Goal: Task Accomplishment & Management: Manage account settings

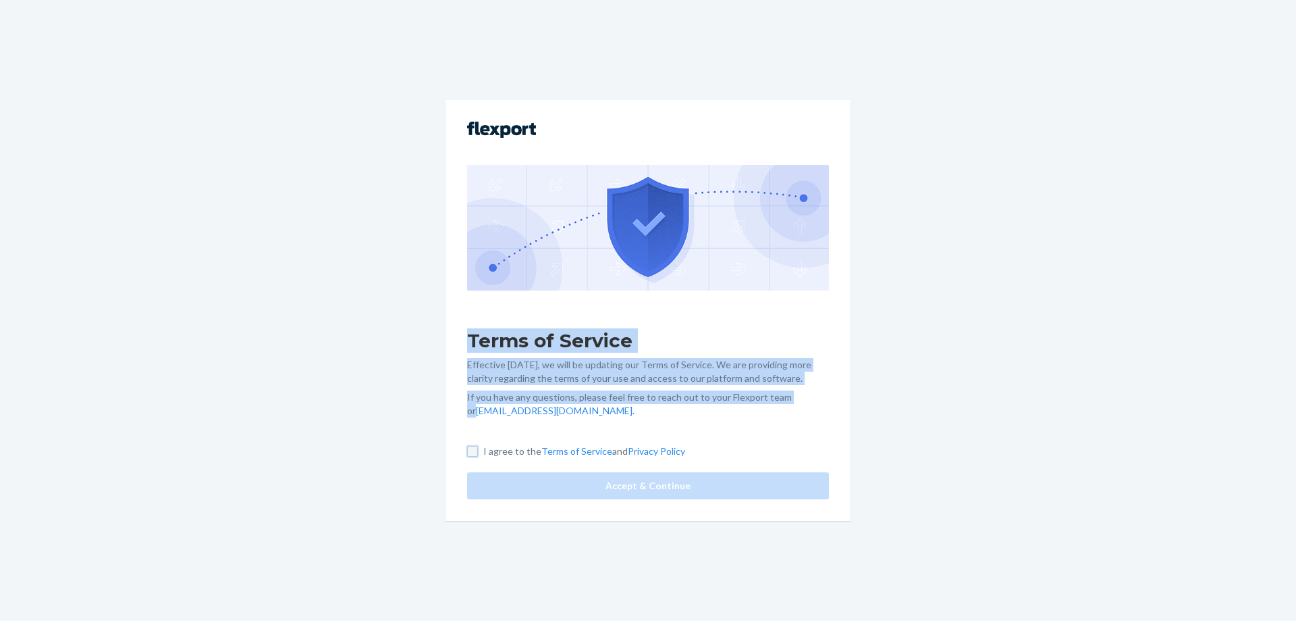
click at [469, 450] on input "I agree to the Terms of Service and Privacy Policy" at bounding box center [472, 451] width 11 height 11
checkbox input "true"
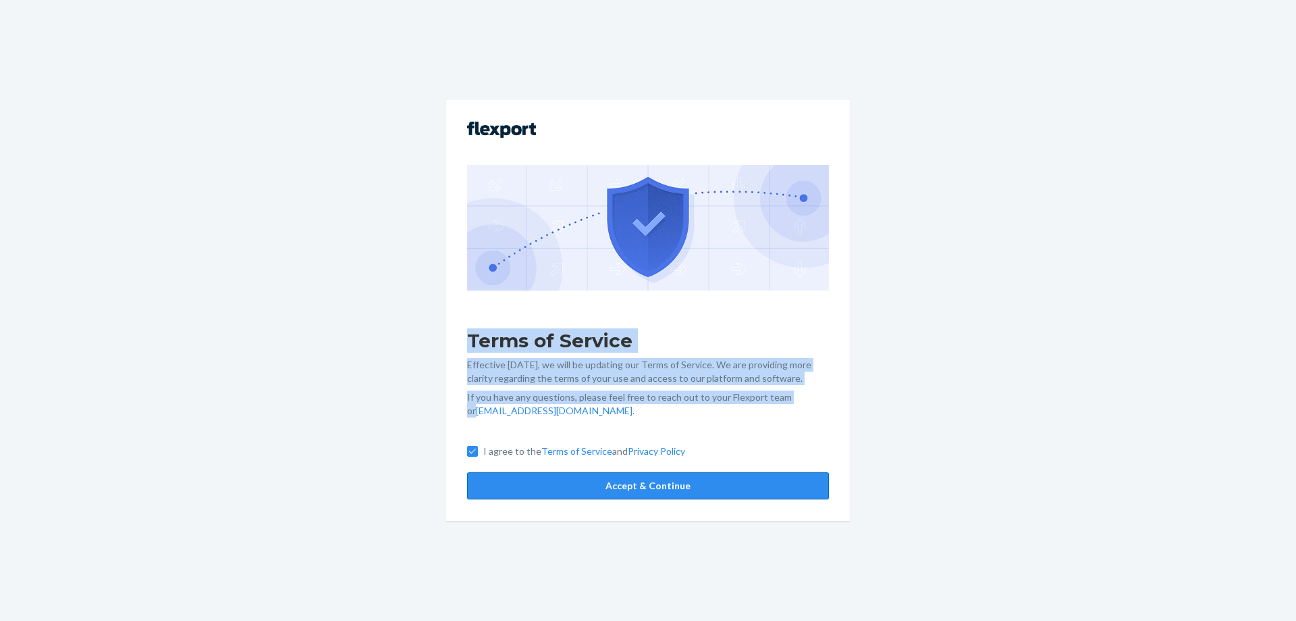
click at [679, 479] on button "Accept & Continue" at bounding box center [648, 485] width 362 height 27
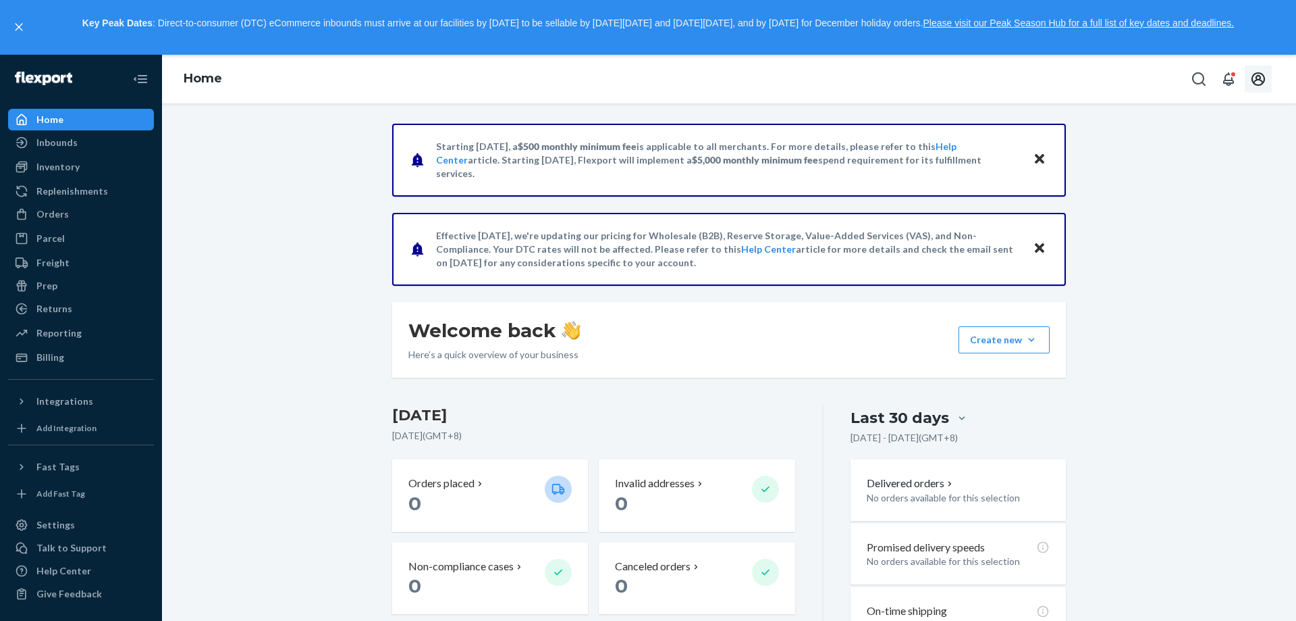
click at [1255, 81] on icon "Open account menu" at bounding box center [1259, 79] width 14 height 14
drag, startPoint x: 1183, startPoint y: 147, endPoint x: 1228, endPoint y: 79, distance: 81.3
click at [1228, 79] on icon "Open notifications" at bounding box center [1229, 79] width 16 height 16
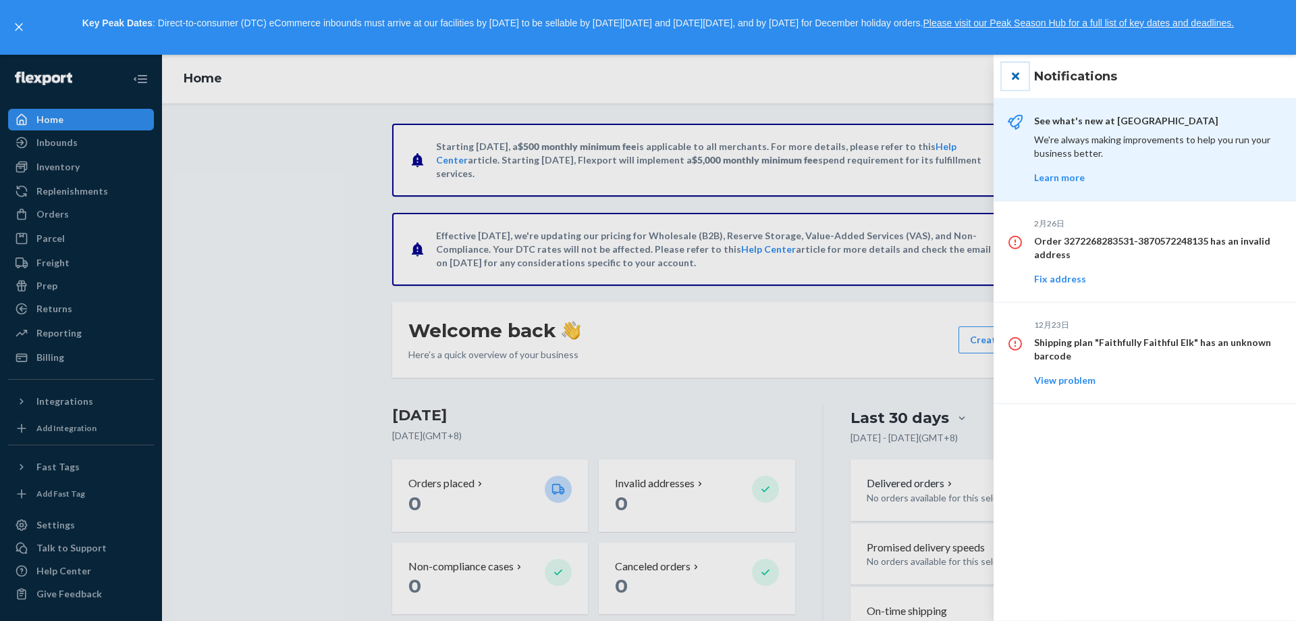
click at [1017, 74] on button "close" at bounding box center [1015, 76] width 27 height 27
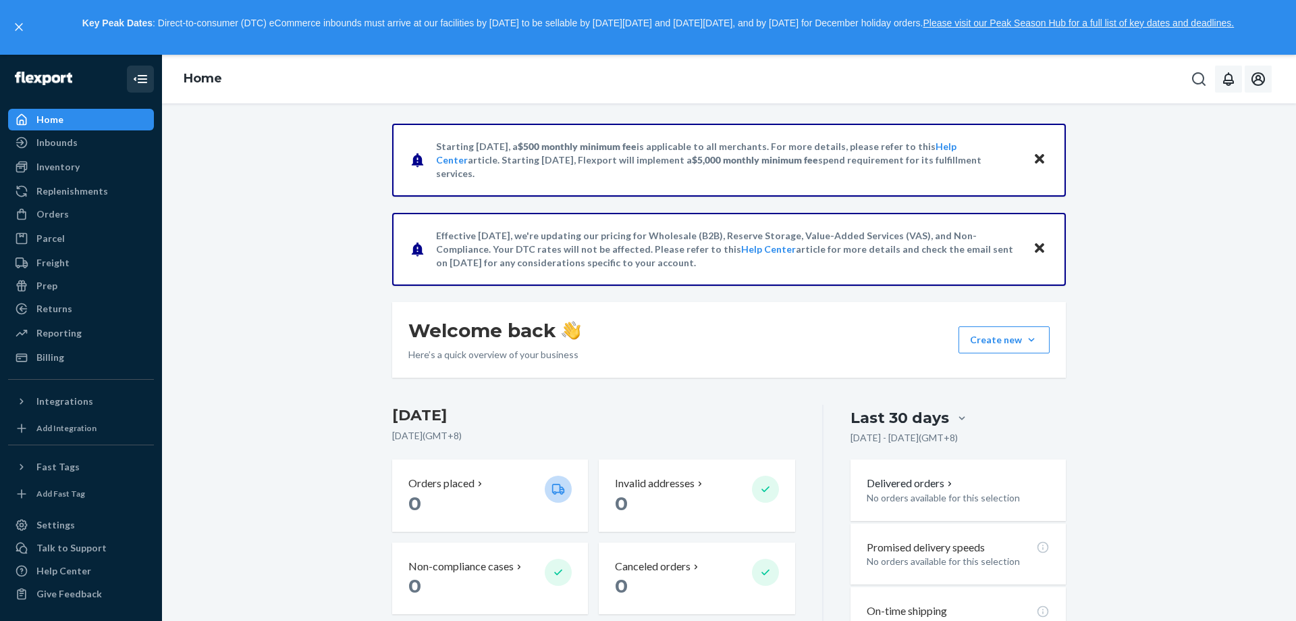
click at [147, 78] on icon "Close Navigation" at bounding box center [140, 79] width 16 height 16
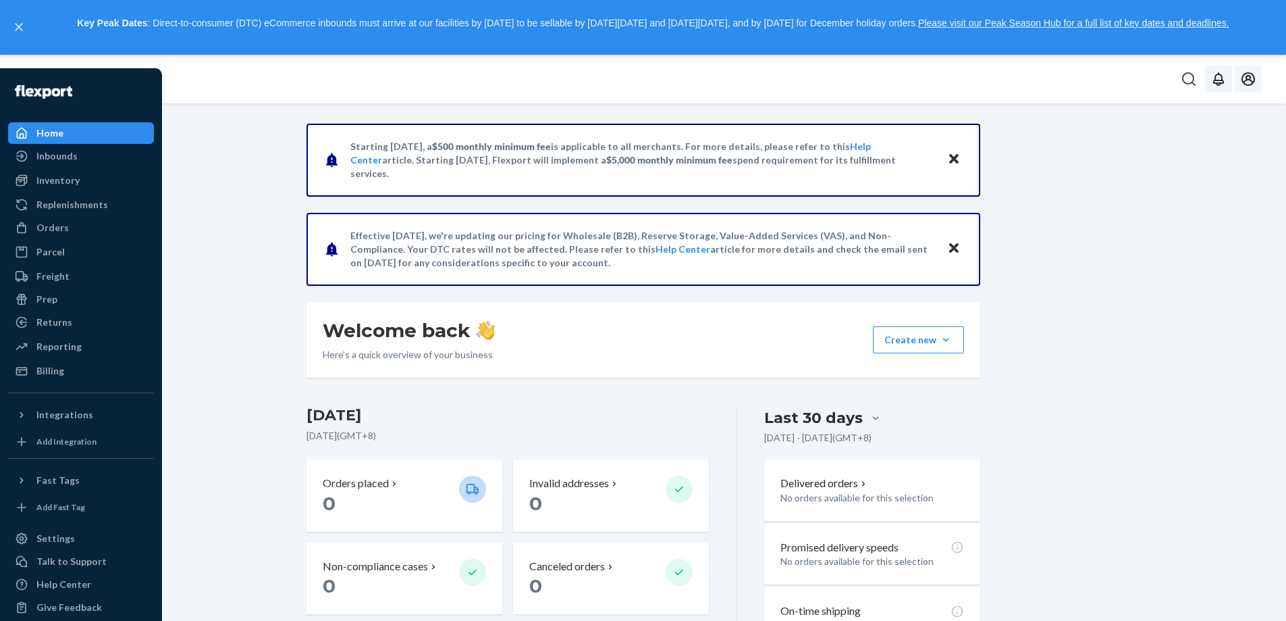
click at [26, 78] on link at bounding box center [43, 92] width 71 height 28
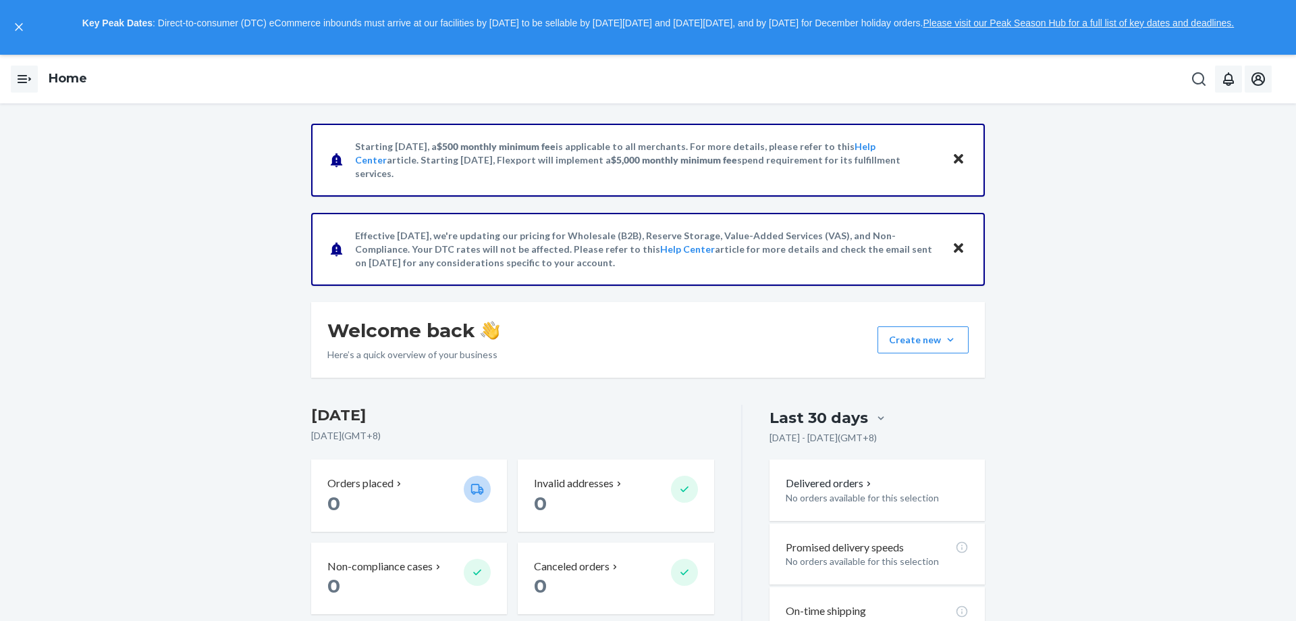
click at [30, 78] on icon "Open Navigation" at bounding box center [24, 79] width 16 height 16
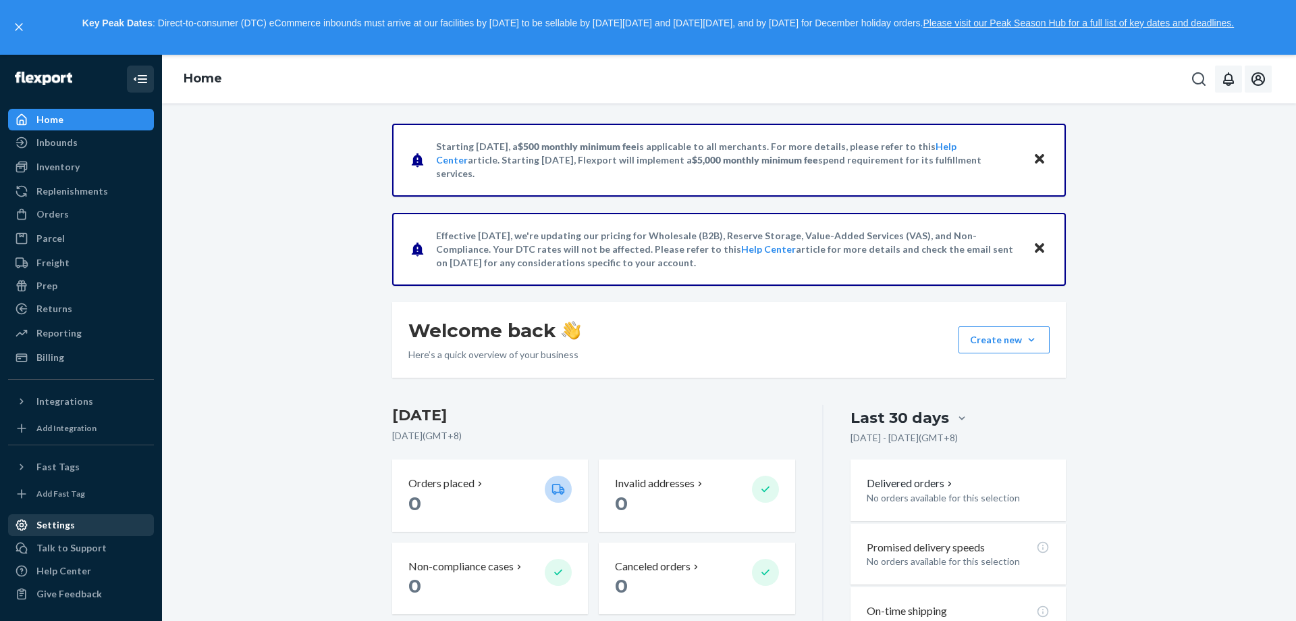
click at [61, 527] on div "Settings" at bounding box center [55, 525] width 38 height 14
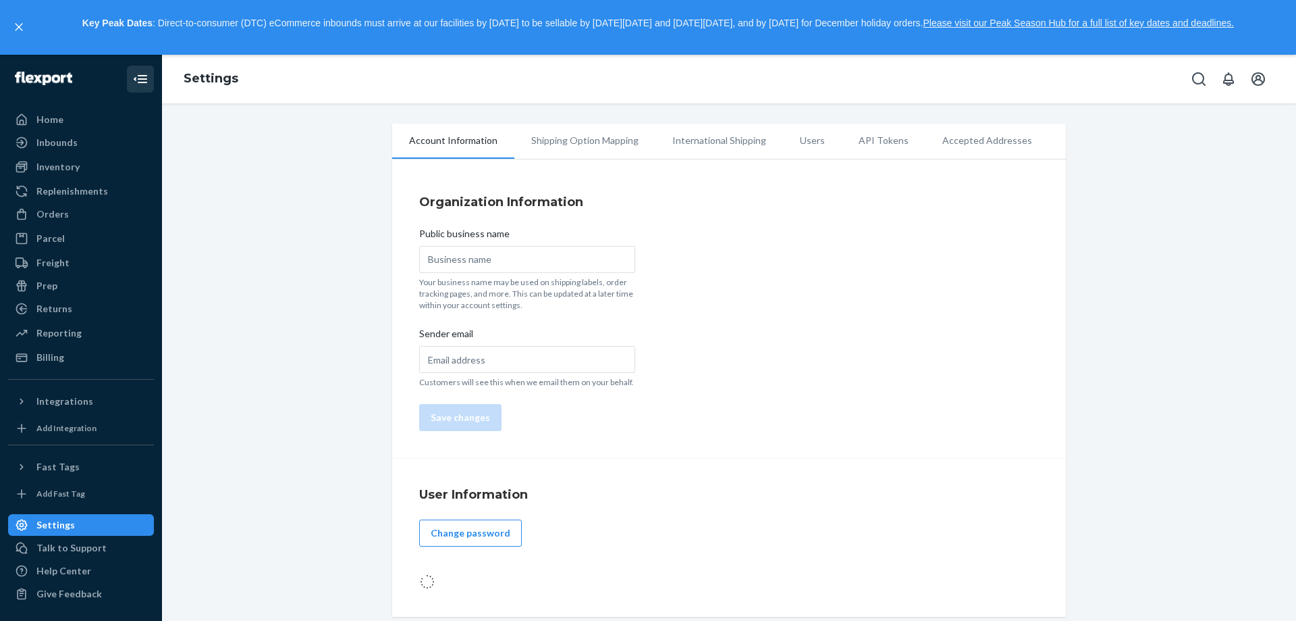
click at [566, 144] on li "Shipping Option Mapping" at bounding box center [584, 141] width 141 height 34
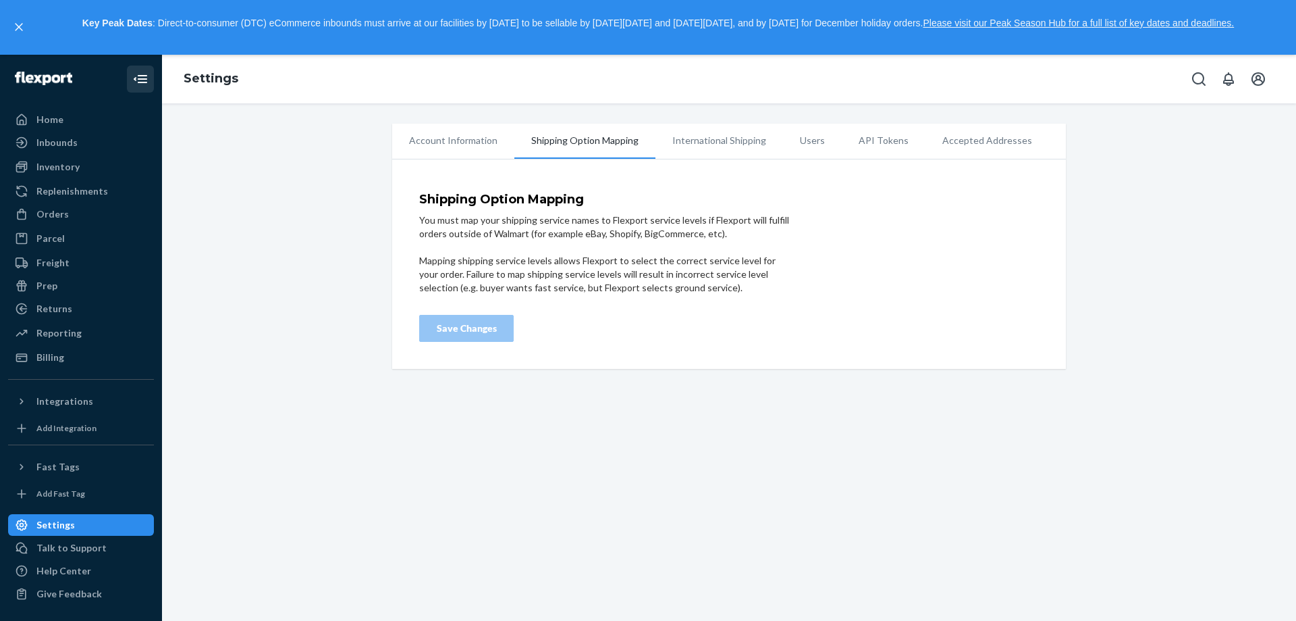
click at [706, 144] on li "International Shipping" at bounding box center [720, 141] width 128 height 34
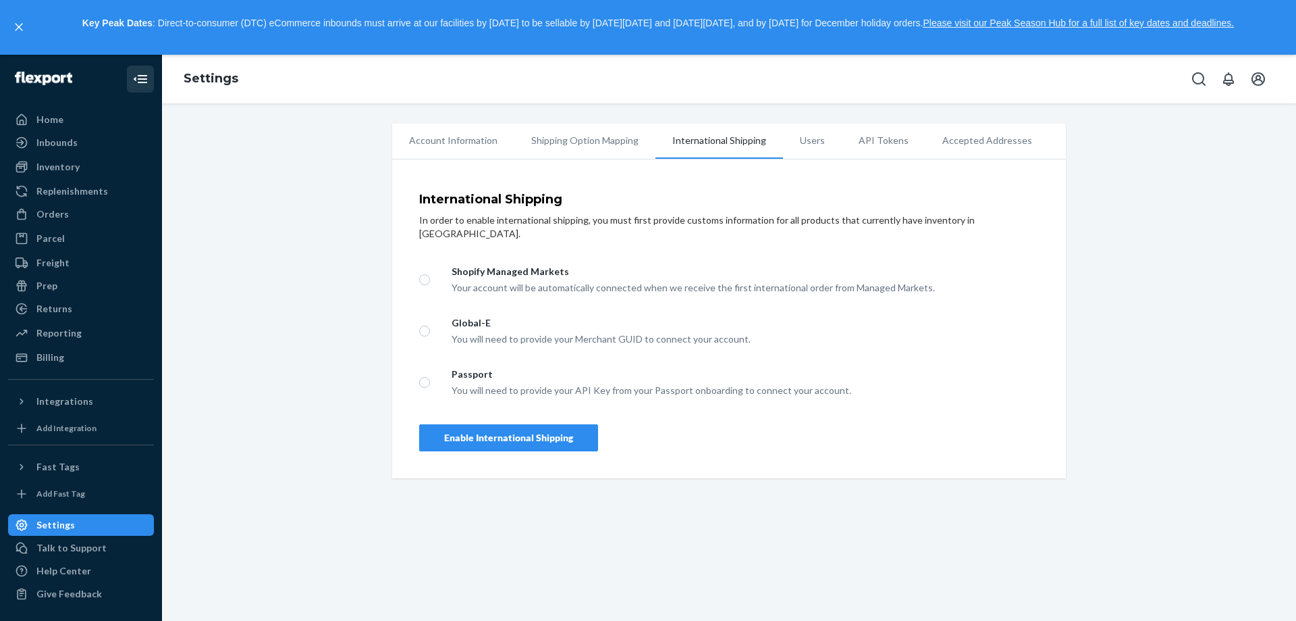
click at [806, 143] on li "Users" at bounding box center [812, 141] width 59 height 34
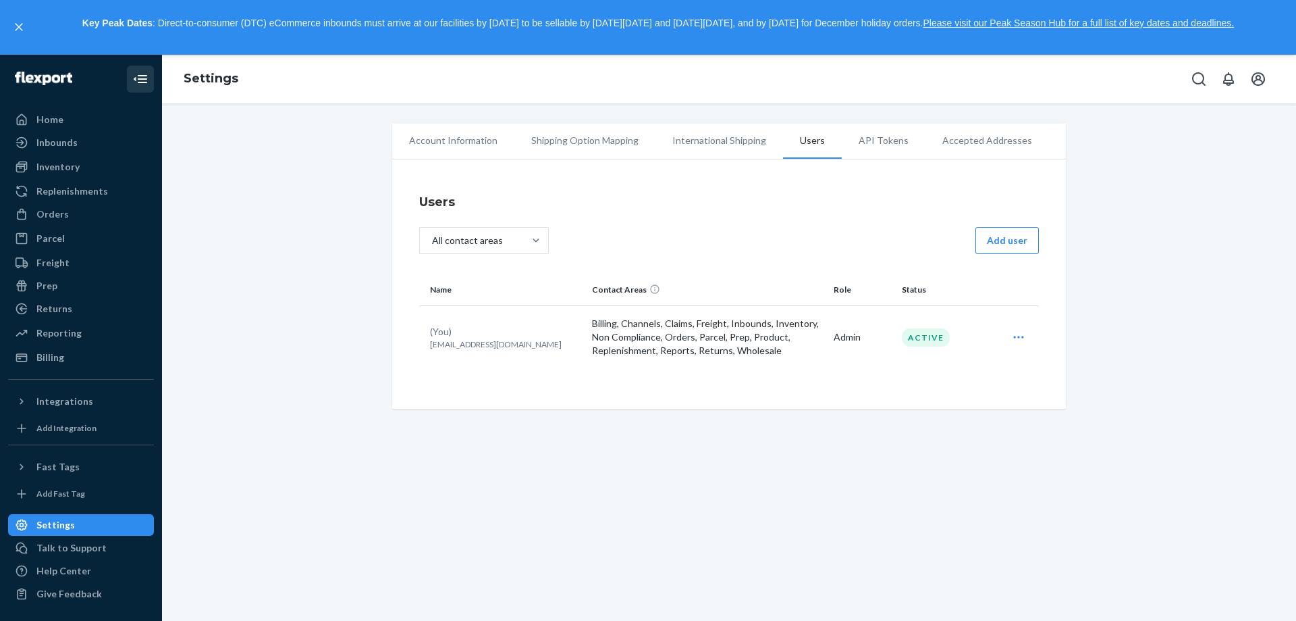
click at [876, 145] on li "API Tokens" at bounding box center [884, 141] width 84 height 34
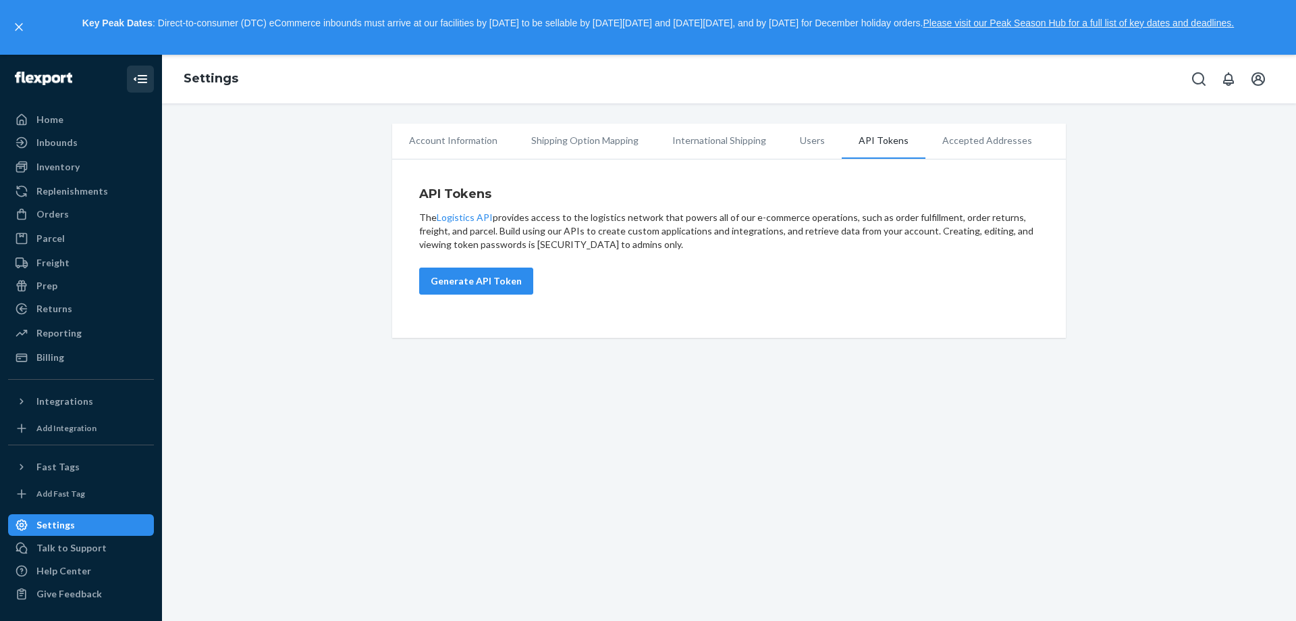
click at [958, 142] on li "Accepted Addresses" at bounding box center [988, 141] width 124 height 34
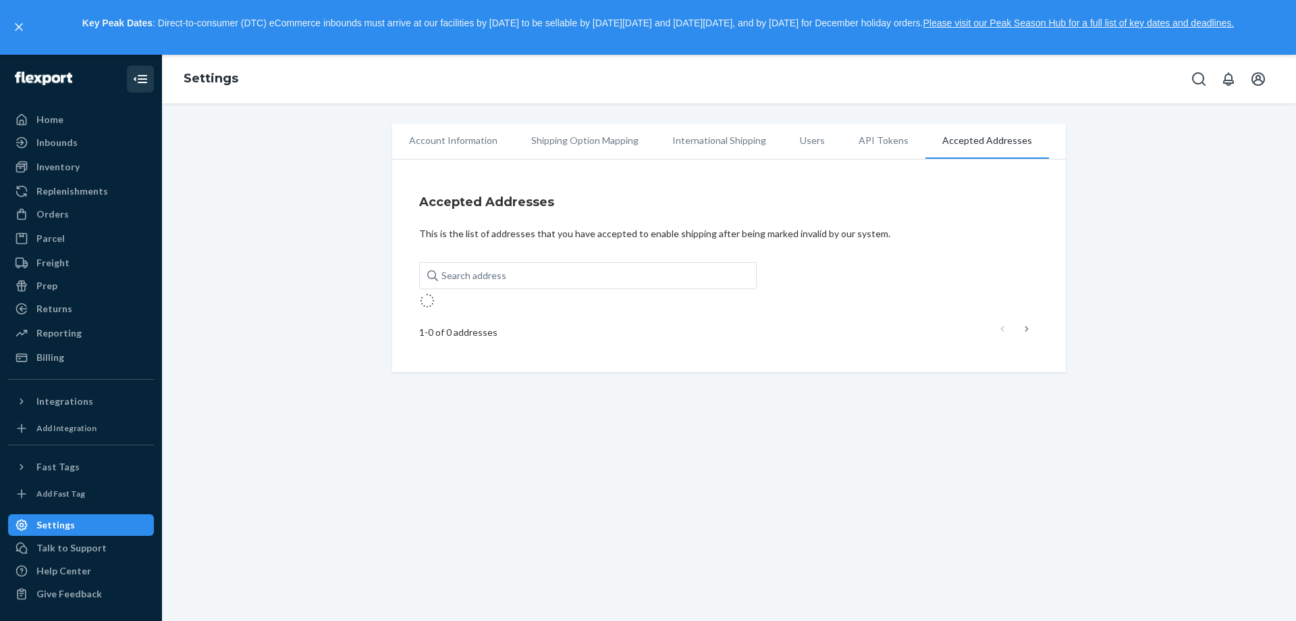
click at [699, 144] on li "International Shipping" at bounding box center [720, 141] width 128 height 34
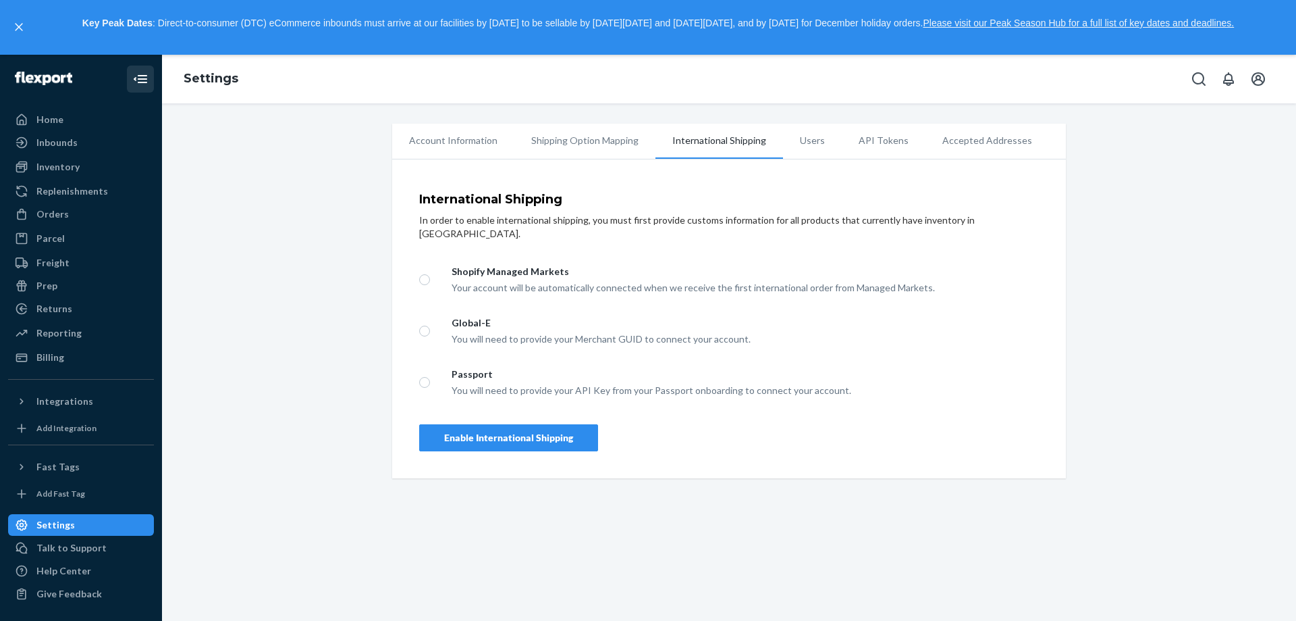
click at [585, 146] on li "Shipping Option Mapping" at bounding box center [584, 141] width 141 height 34
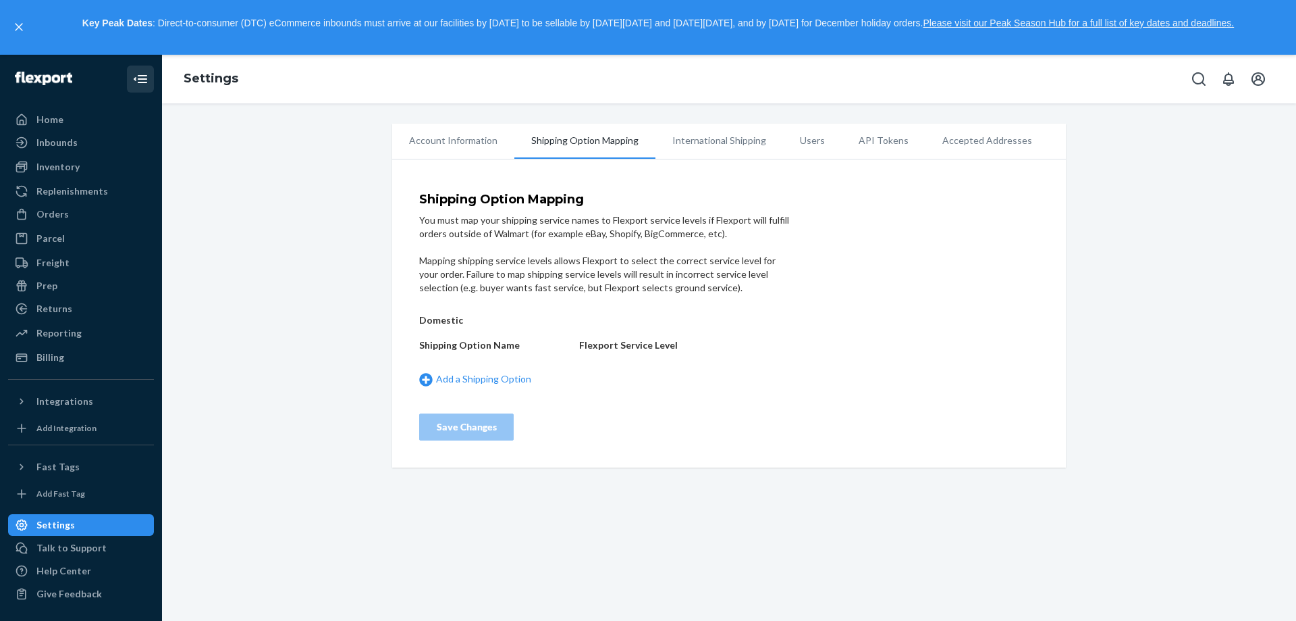
click at [444, 142] on li "Account Information" at bounding box center [453, 141] width 122 height 34
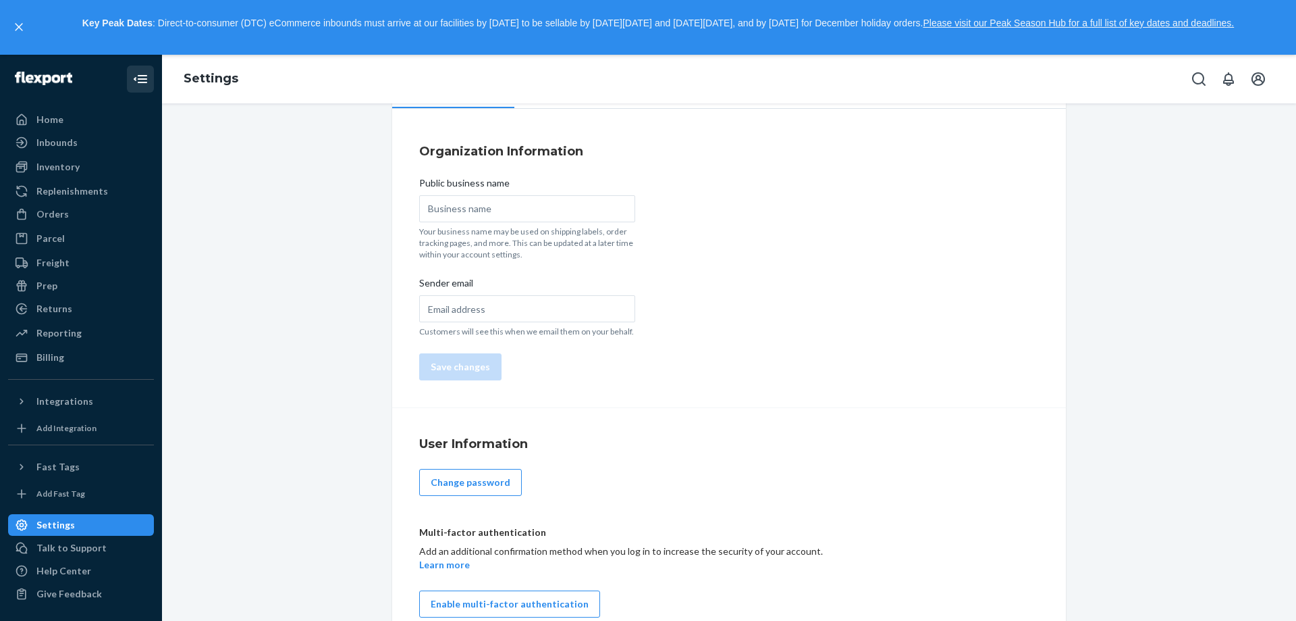
scroll to position [74, 0]
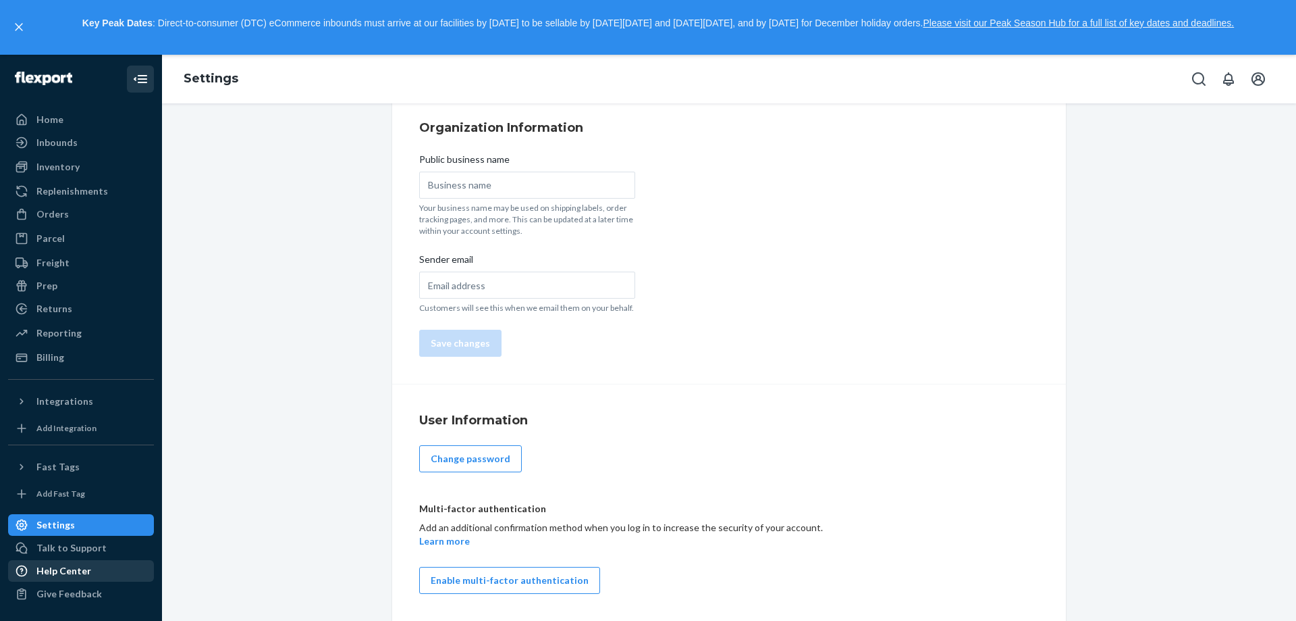
click at [66, 574] on div "Help Center" at bounding box center [63, 571] width 55 height 14
click at [1230, 82] on icon "Open notifications" at bounding box center [1229, 79] width 16 height 16
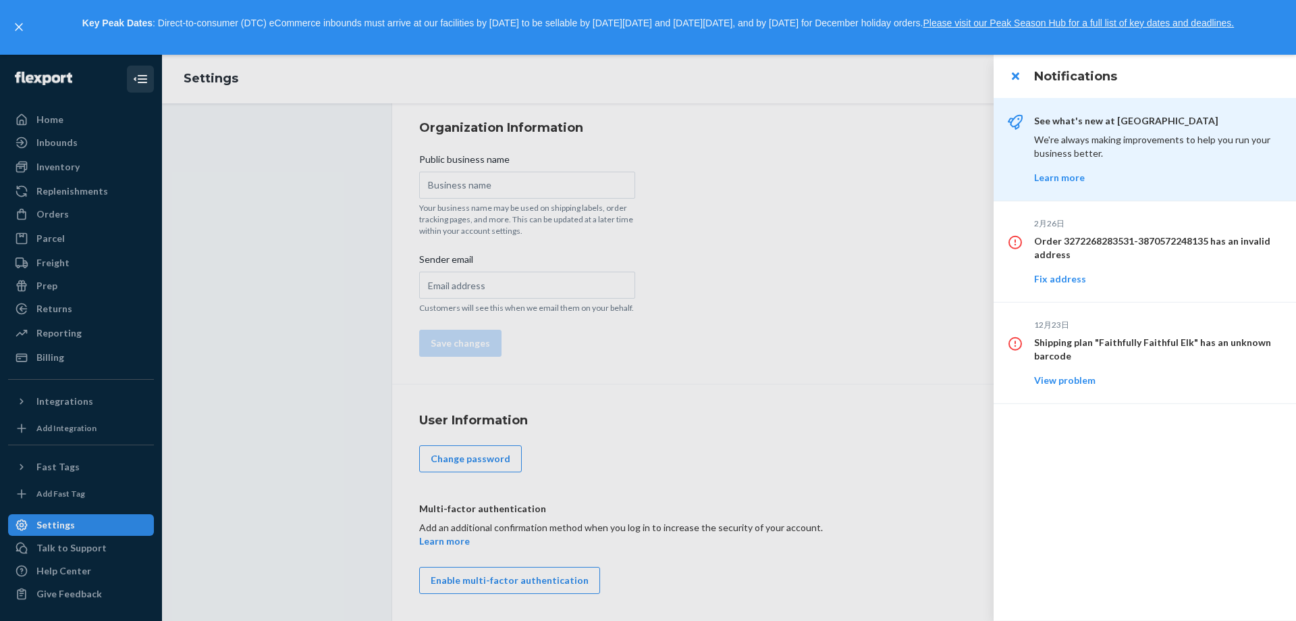
click at [893, 186] on div at bounding box center [648, 338] width 1296 height 566
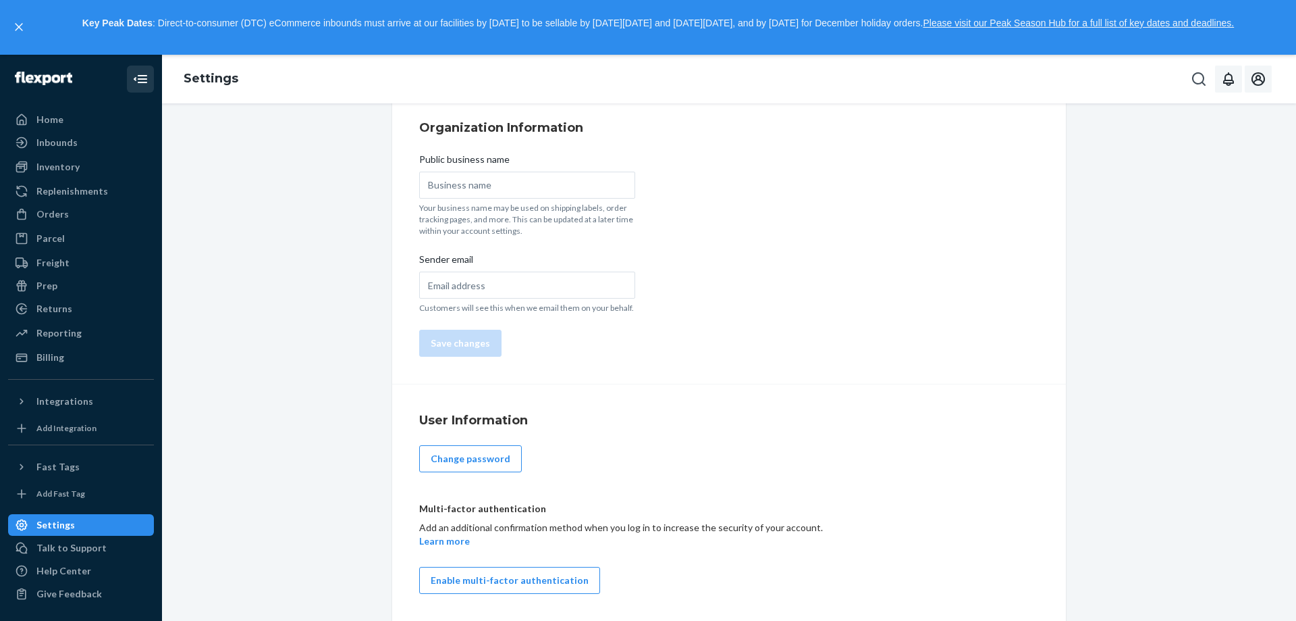
click at [1258, 84] on icon "Open account menu" at bounding box center [1258, 79] width 16 height 16
click at [903, 367] on div "Organization Information Public business name Your business name may be used on…" at bounding box center [729, 238] width 674 height 293
click at [73, 569] on div "Help Center" at bounding box center [63, 571] width 55 height 14
click at [61, 360] on div "Billing" at bounding box center [50, 357] width 28 height 14
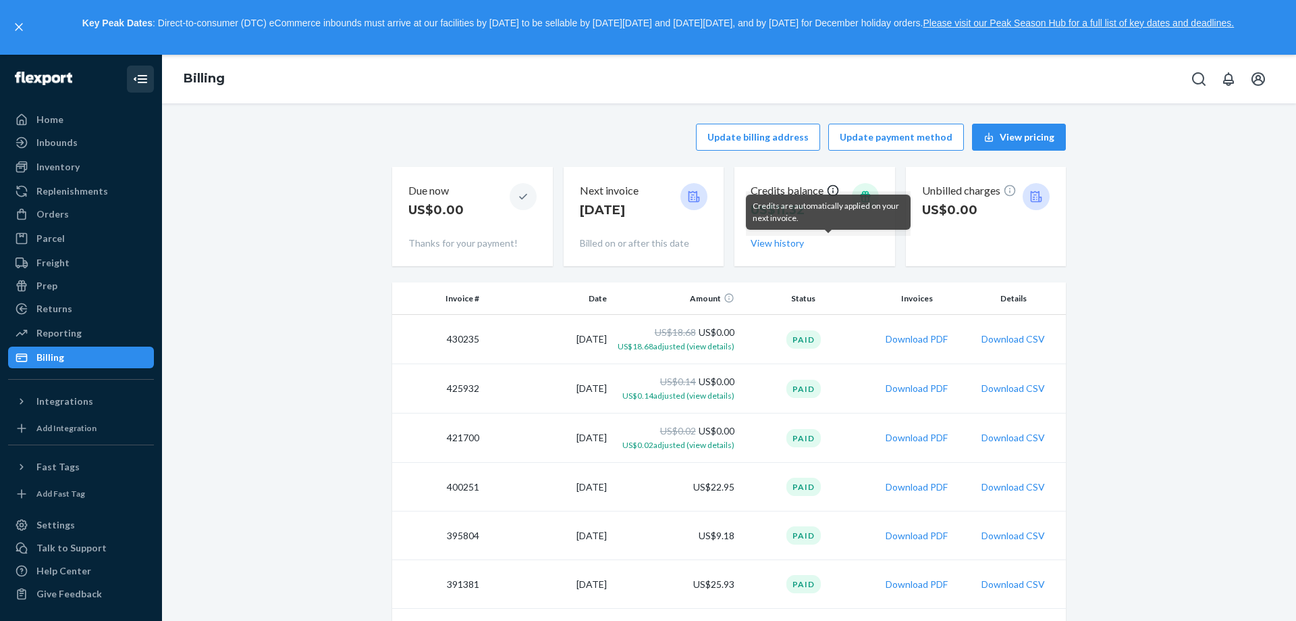
click at [826, 188] on icon at bounding box center [833, 191] width 14 height 14
click at [1254, 82] on icon "Open account menu" at bounding box center [1259, 79] width 14 height 14
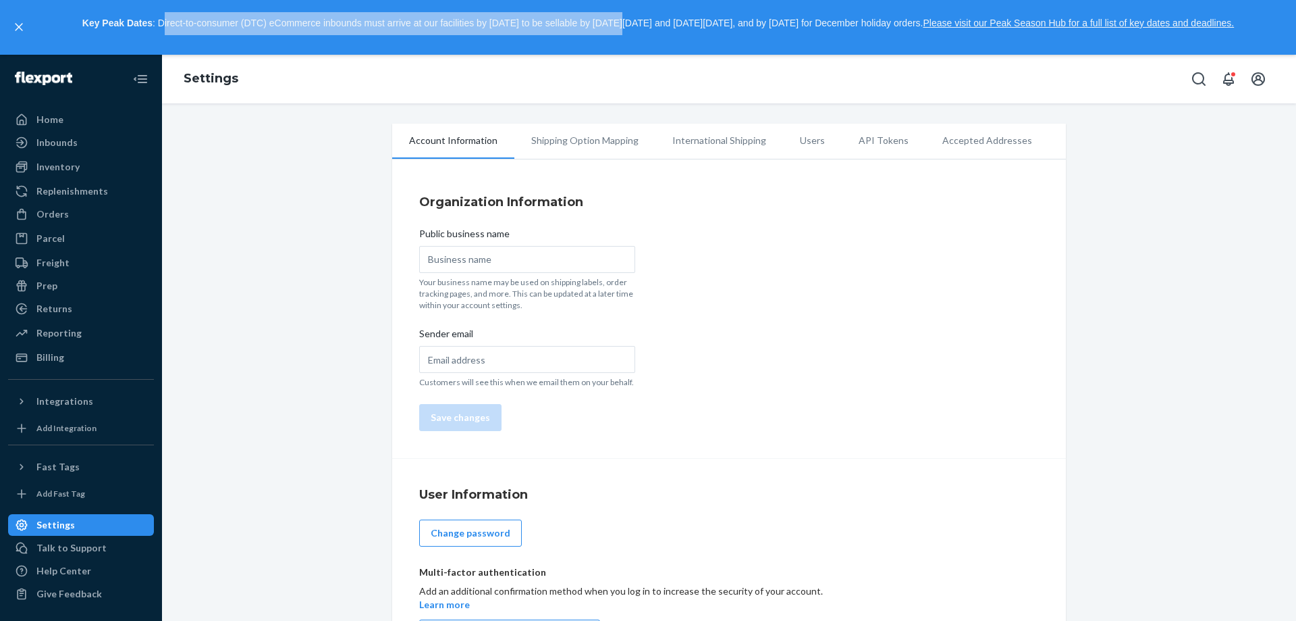
drag, startPoint x: 147, startPoint y: 20, endPoint x: 654, endPoint y: 40, distance: 507.4
click at [614, 36] on div "Key Peak Dates : Direct-to-consumer (DTC) eCommerce inbounds must arrive at our…" at bounding box center [658, 27] width 1252 height 30
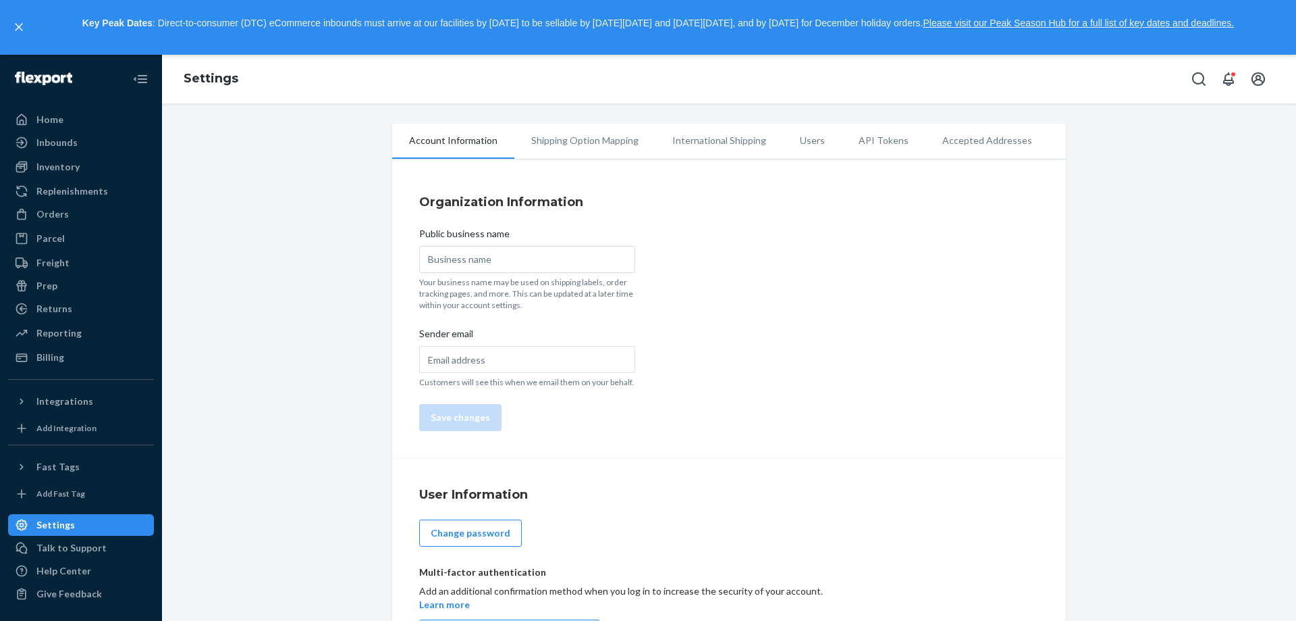
click at [1055, 189] on div "Organization Information Public business name Your business name may be used on…" at bounding box center [729, 312] width 674 height 293
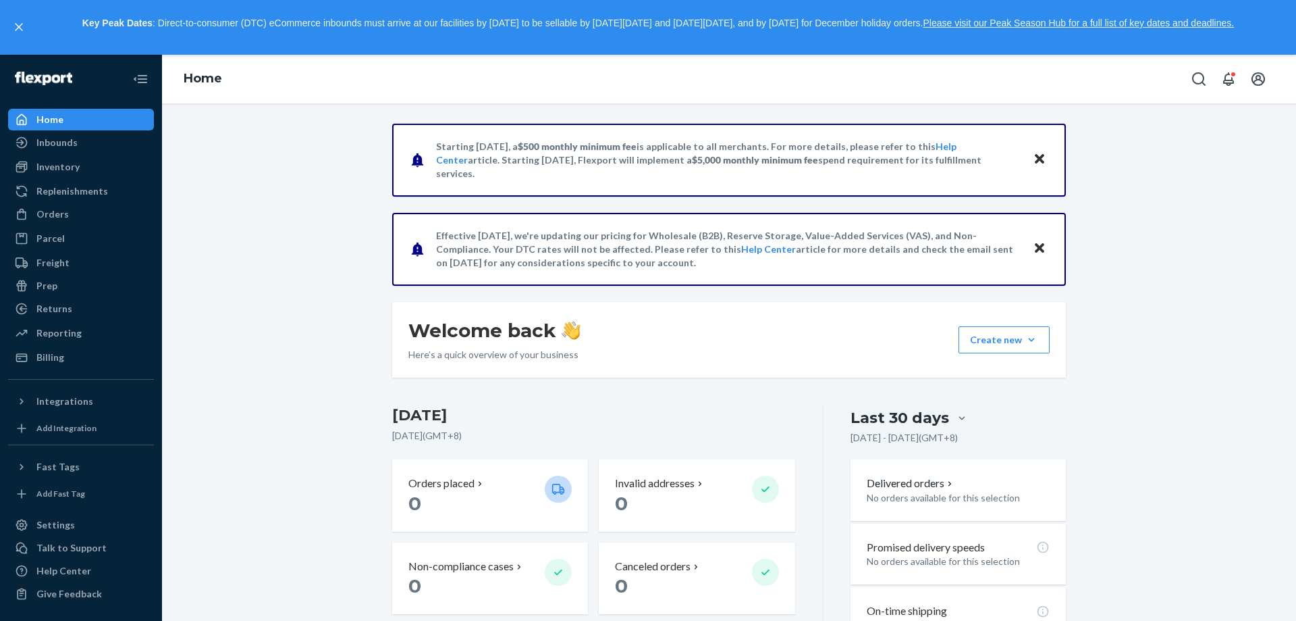
drag, startPoint x: 428, startPoint y: 149, endPoint x: 997, endPoint y: 182, distance: 570.1
click at [997, 182] on div "Starting July 1, 2025, a $500 monthly minimum fee is applicable to all merchant…" at bounding box center [729, 160] width 674 height 73
copy p "Starting July 1, 2025, a $500 monthly minimum fee is applicable to all merchant…"
drag, startPoint x: 429, startPoint y: 234, endPoint x: 630, endPoint y: 270, distance: 204.4
click at [630, 270] on div "Effective August 9, we're updating our pricing for Wholesale (B2B), Reserve Sto…" at bounding box center [729, 249] width 674 height 73
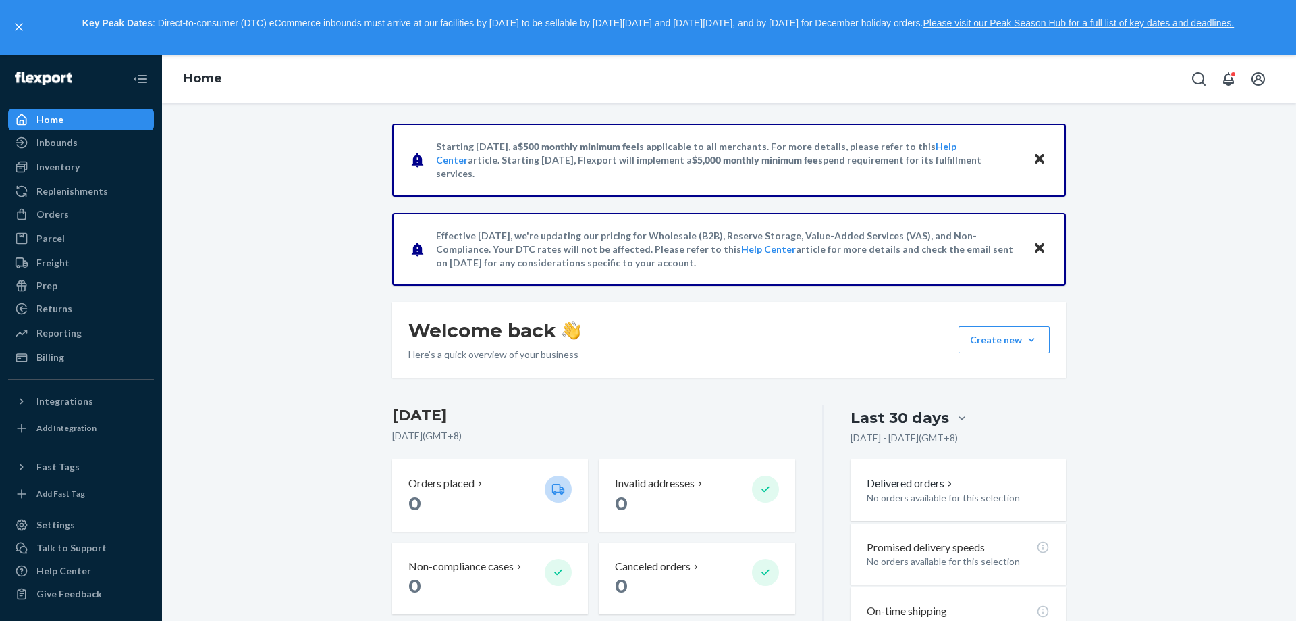
copy p "Effective August 9, we're updating our pricing for Wholesale (B2B), Reserve Sto…"
click at [1038, 341] on button "Create new Create new inbound Create new order Create new product" at bounding box center [1004, 339] width 91 height 27
click at [1232, 80] on icon "Open notifications" at bounding box center [1228, 79] width 11 height 14
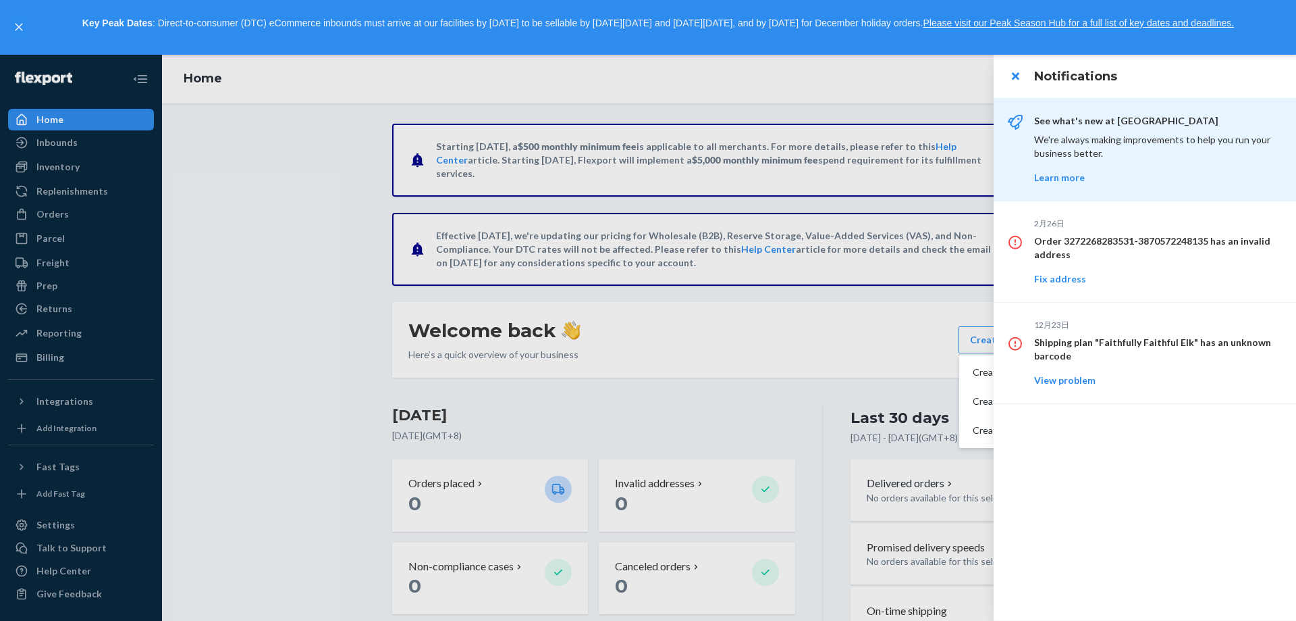
click at [840, 321] on div at bounding box center [648, 338] width 1296 height 566
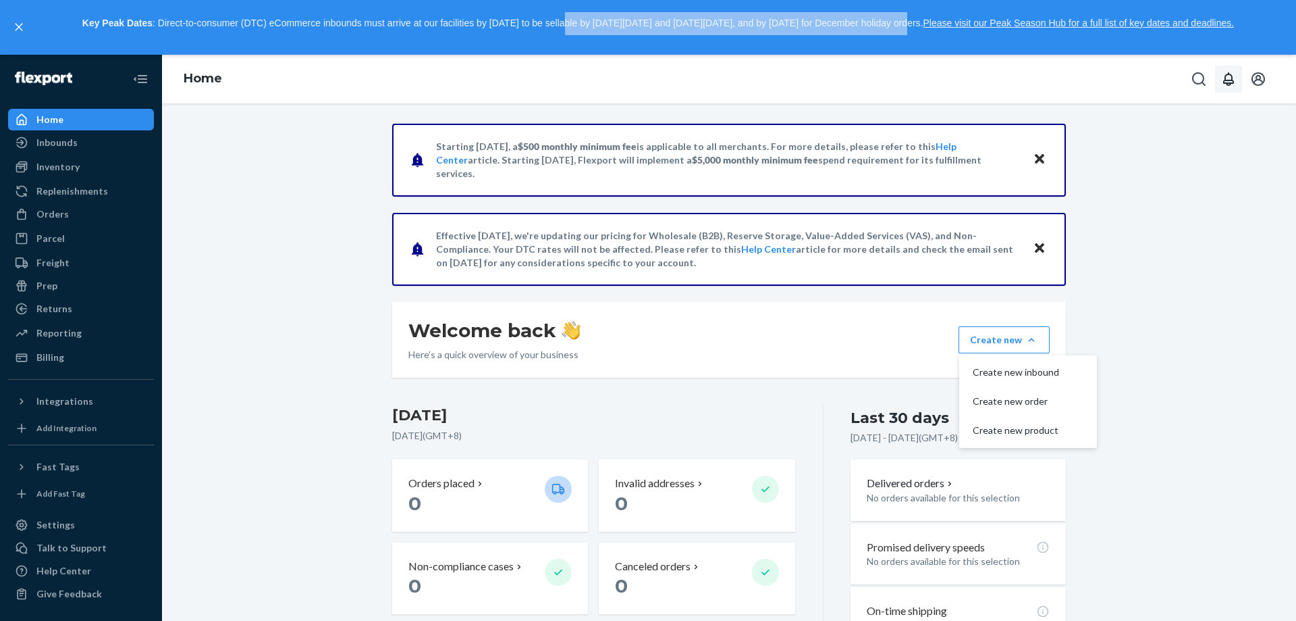
drag, startPoint x: 558, startPoint y: 25, endPoint x: 907, endPoint y: 40, distance: 349.4
click at [895, 35] on div "Key Peak Dates : Direct-to-consumer (DTC) eCommerce inbounds must arrive at our…" at bounding box center [658, 27] width 1252 height 30
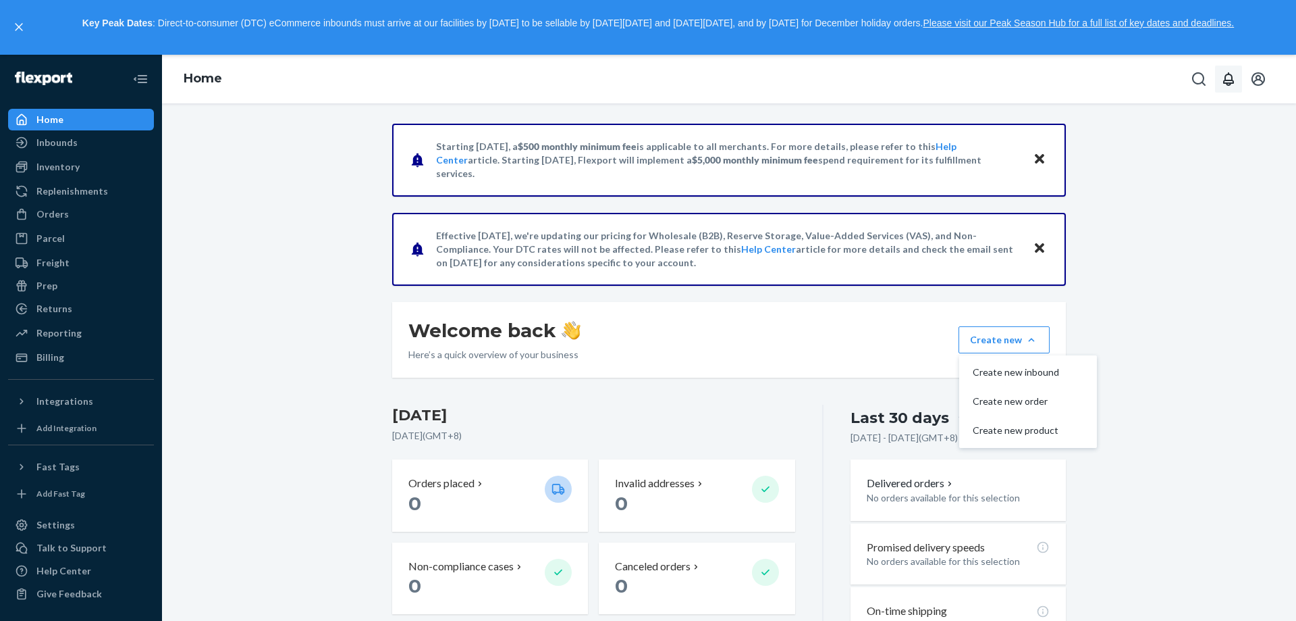
click at [978, 85] on div "Home" at bounding box center [729, 79] width 1134 height 49
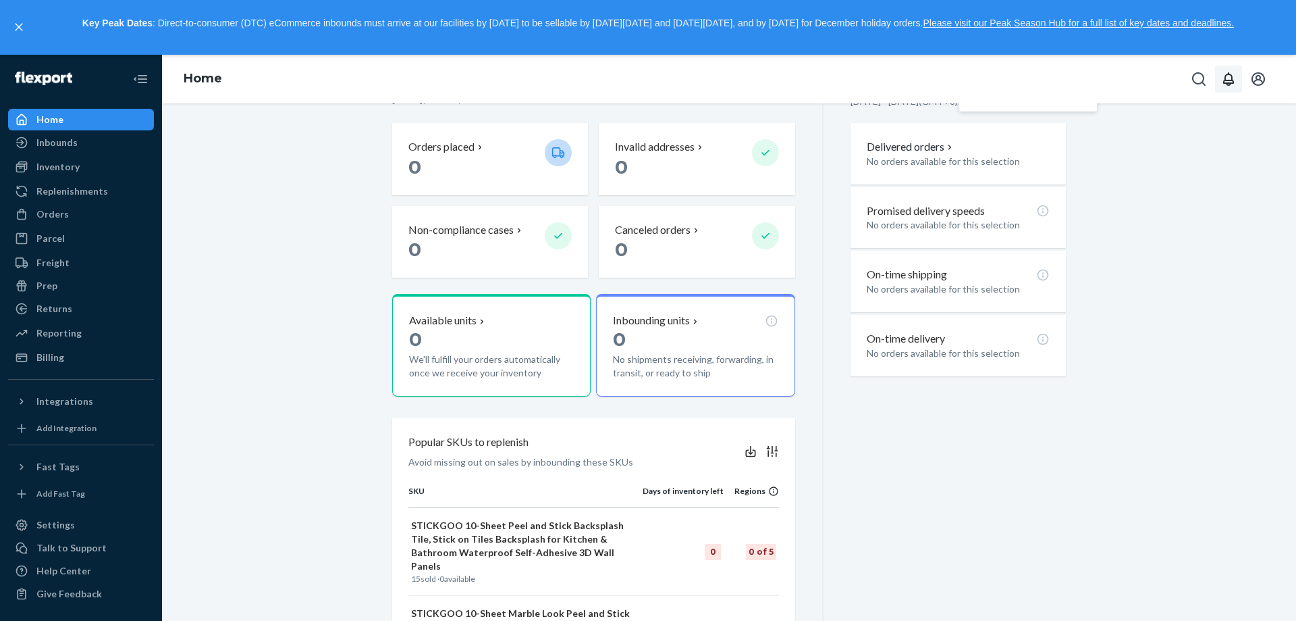
scroll to position [360, 0]
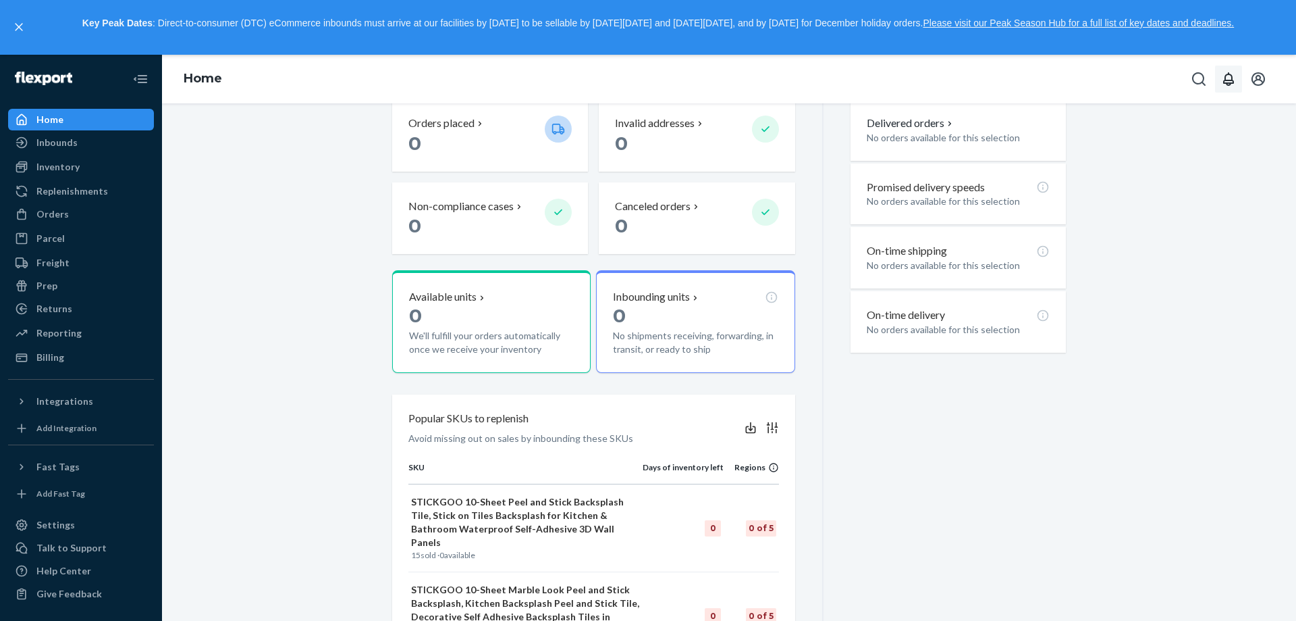
click at [278, 377] on div "Starting July 1, 2025, a $500 monthly minimum fee is applicable to all merchant…" at bounding box center [729, 285] width 1114 height 1042
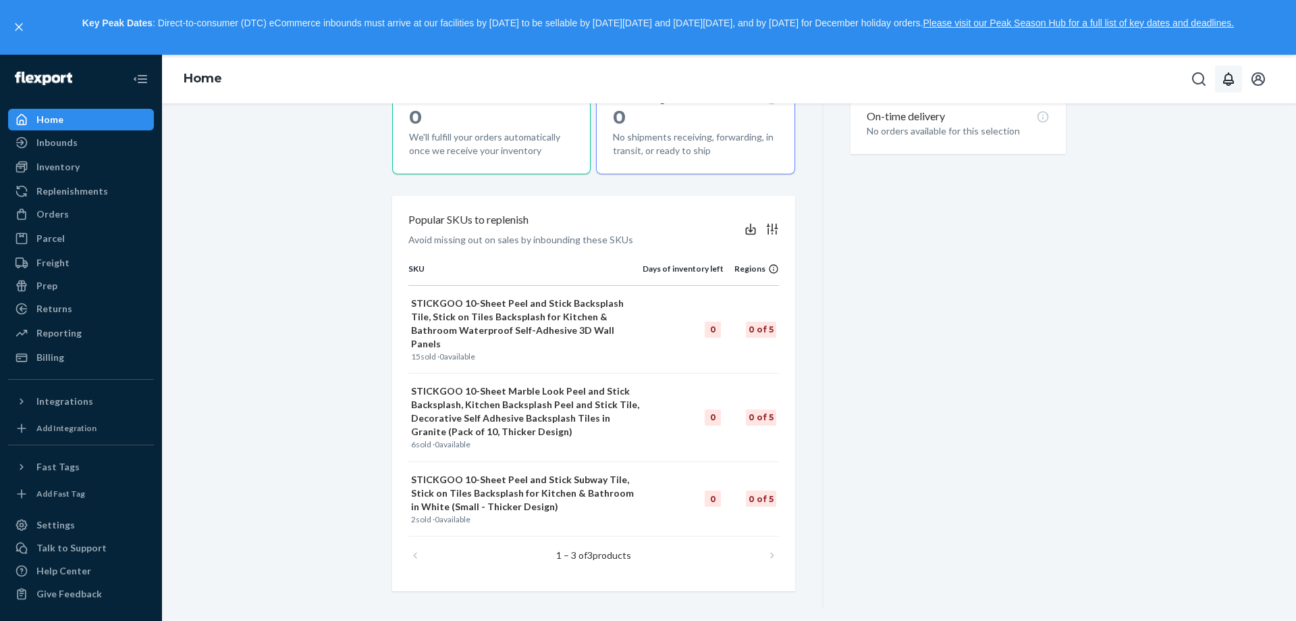
scroll to position [504, 0]
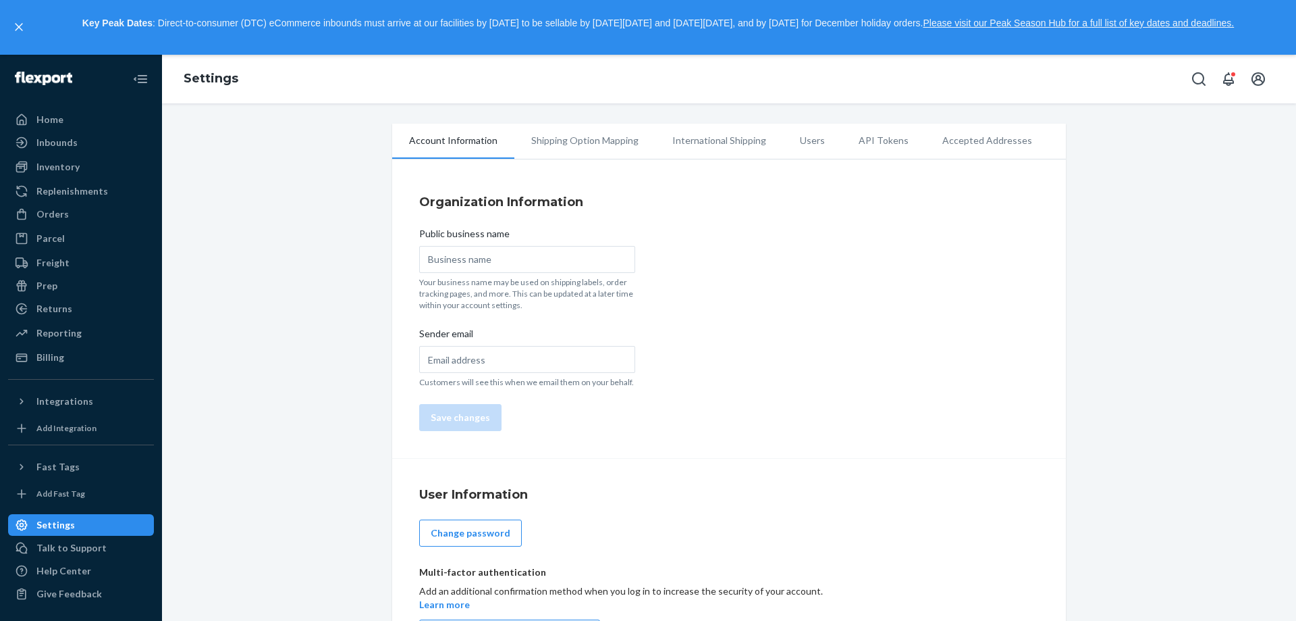
click at [598, 144] on li "Shipping Option Mapping" at bounding box center [584, 141] width 141 height 34
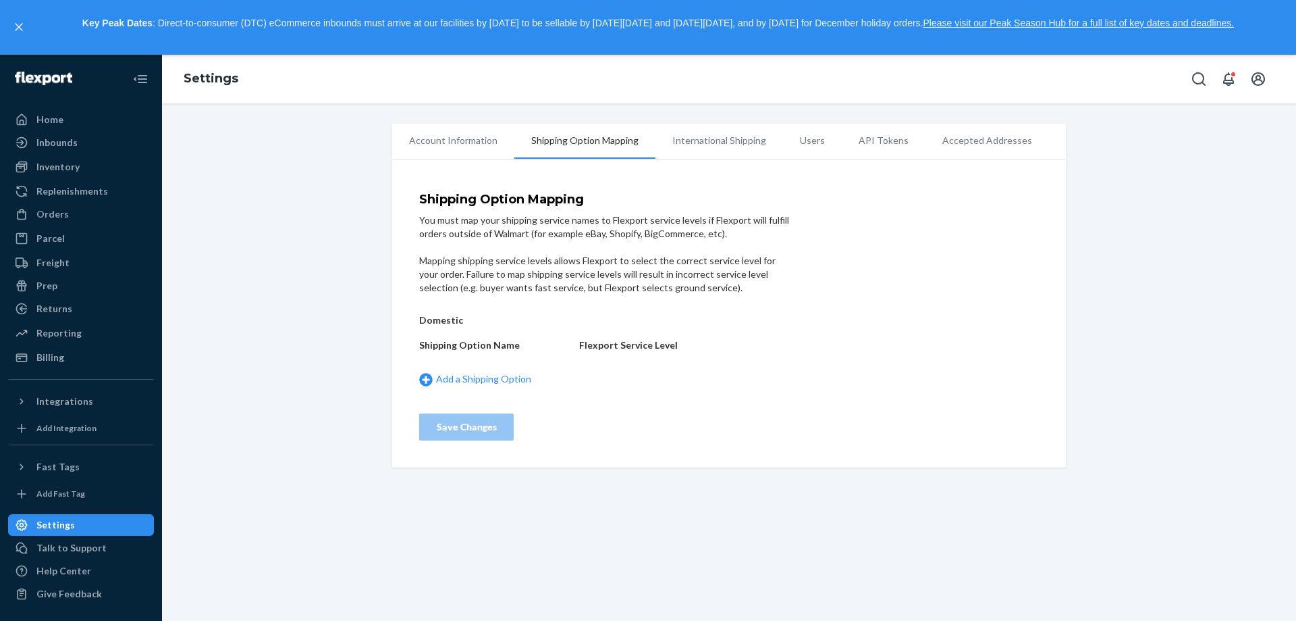
click at [703, 140] on li "International Shipping" at bounding box center [720, 141] width 128 height 34
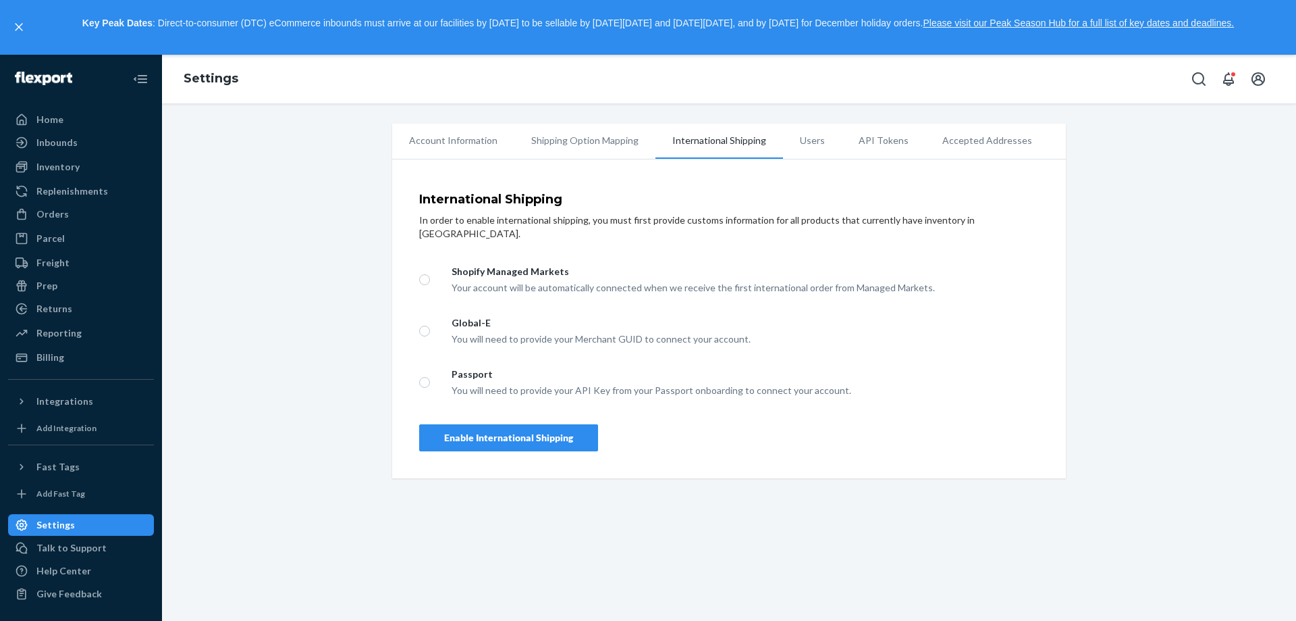
click at [791, 141] on li "Users" at bounding box center [812, 141] width 59 height 34
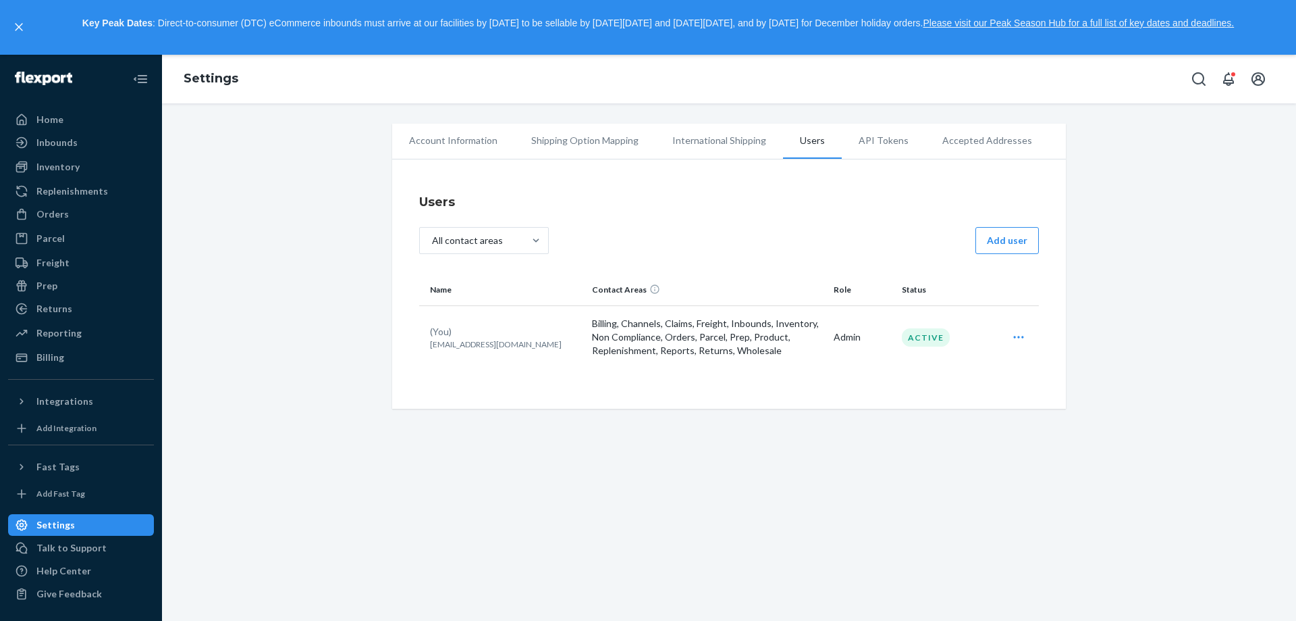
click at [1022, 339] on div "Edit" at bounding box center [1018, 336] width 35 height 27
click at [880, 226] on div "Users All contact areas Add user Name Contact Areas Role Status (You) [EMAIL_AD…" at bounding box center [729, 287] width 620 height 205
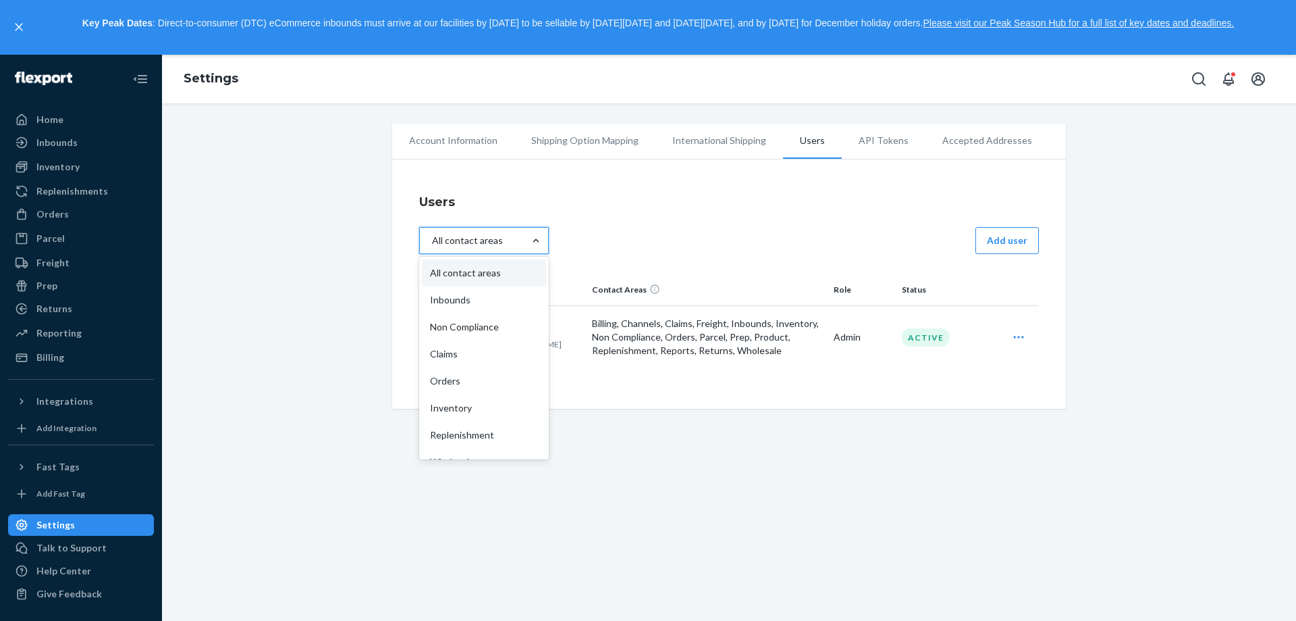
click at [524, 244] on div at bounding box center [536, 241] width 24 height 14
click at [438, 240] on input "option All contact areas focused, 1 of 16. 16 results available. Use Up and Dow…" at bounding box center [438, 240] width 0 height 0
click at [724, 234] on div "option All contact areas focused, 1 of 16. 16 results available. Use Up and Dow…" at bounding box center [729, 242] width 620 height 30
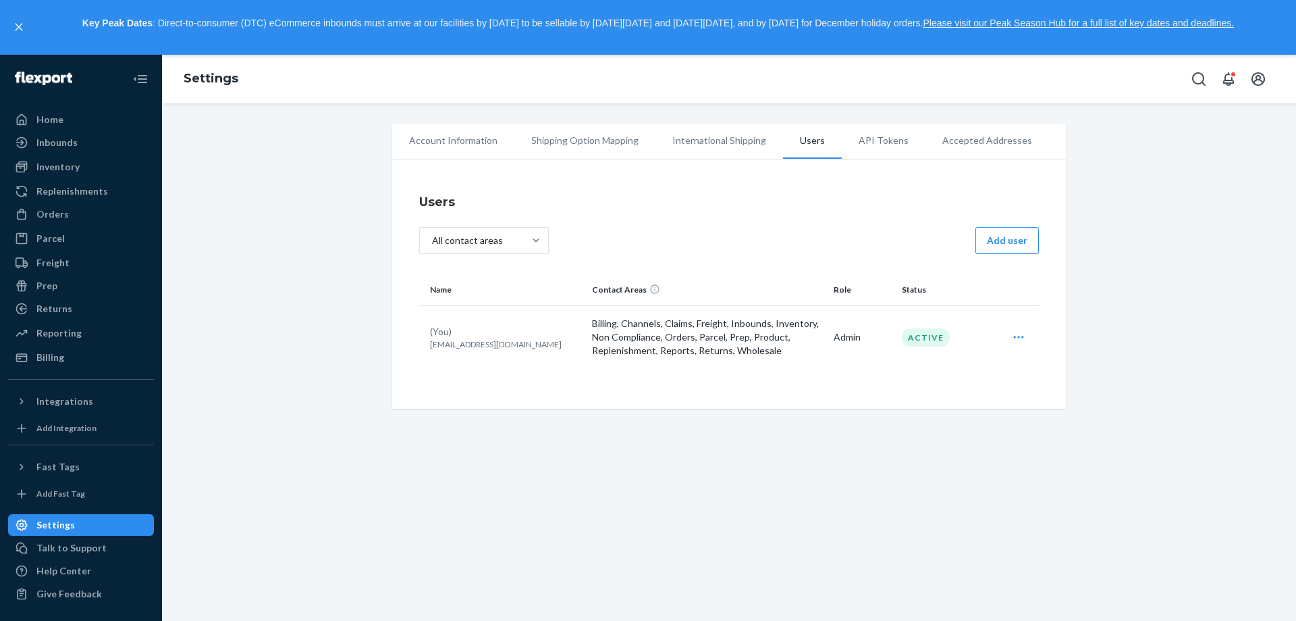
click at [843, 132] on li "API Tokens" at bounding box center [884, 141] width 84 height 34
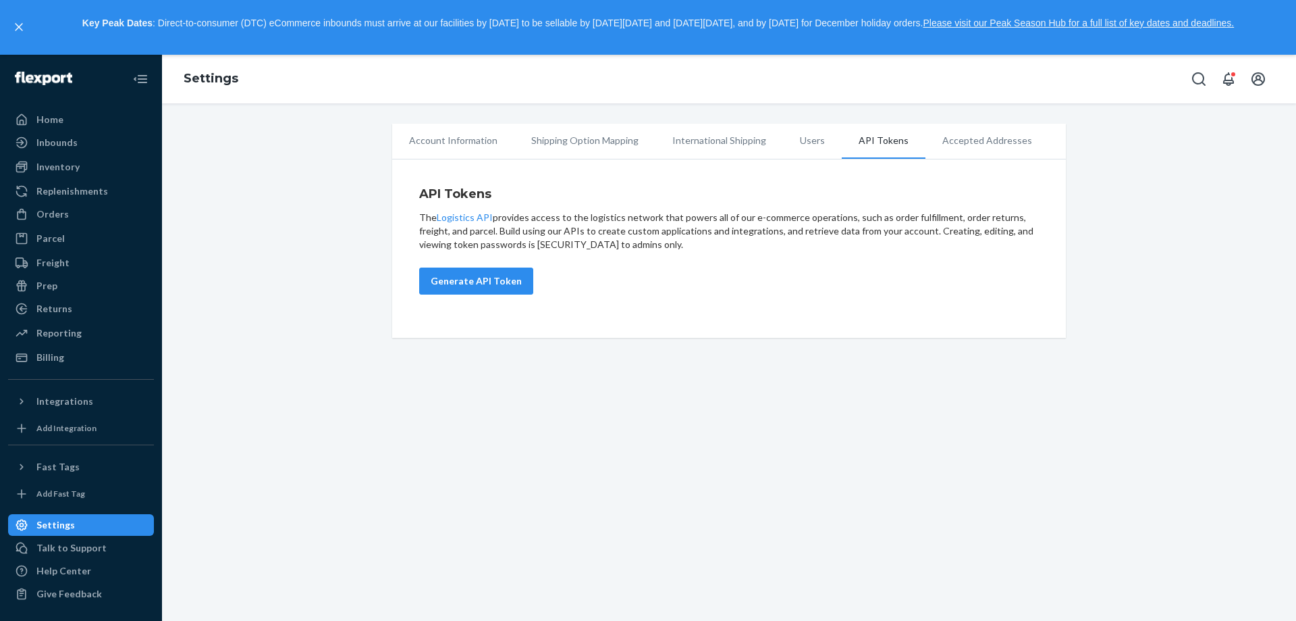
click at [253, 458] on div "Account Information Shipping Option Mapping International Shipping Users API To…" at bounding box center [729, 361] width 1134 height 517
click at [956, 143] on li "Accepted Addresses" at bounding box center [988, 141] width 124 height 34
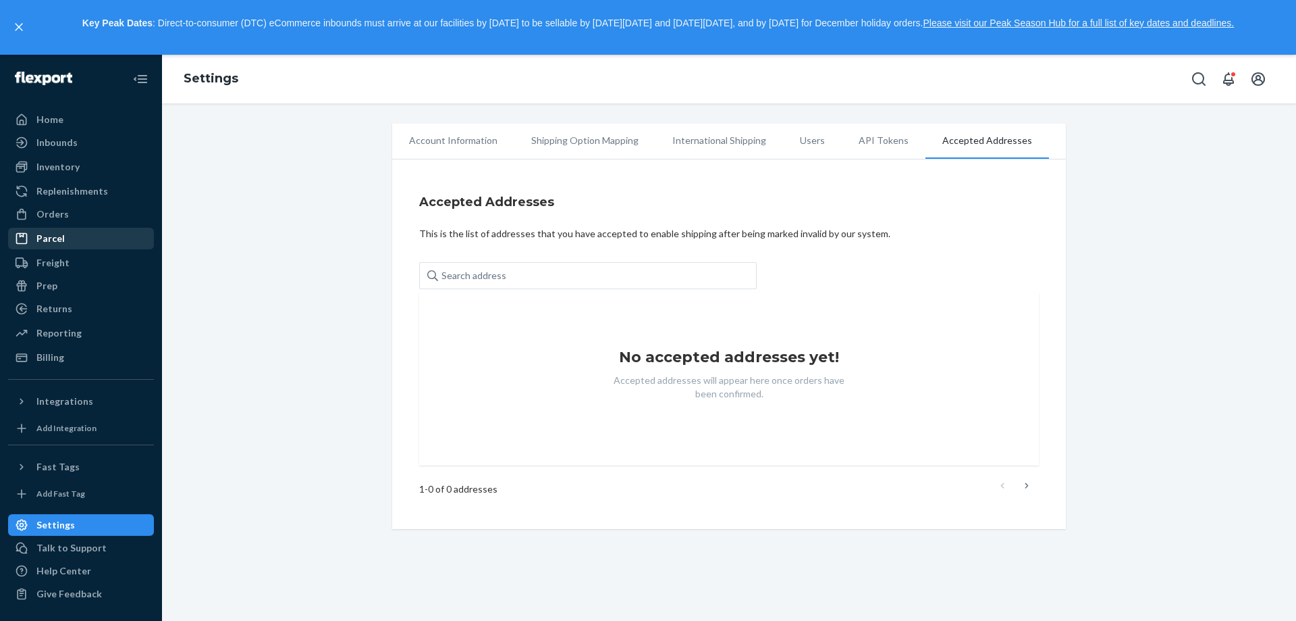
click at [60, 239] on div "Parcel" at bounding box center [50, 239] width 28 height 14
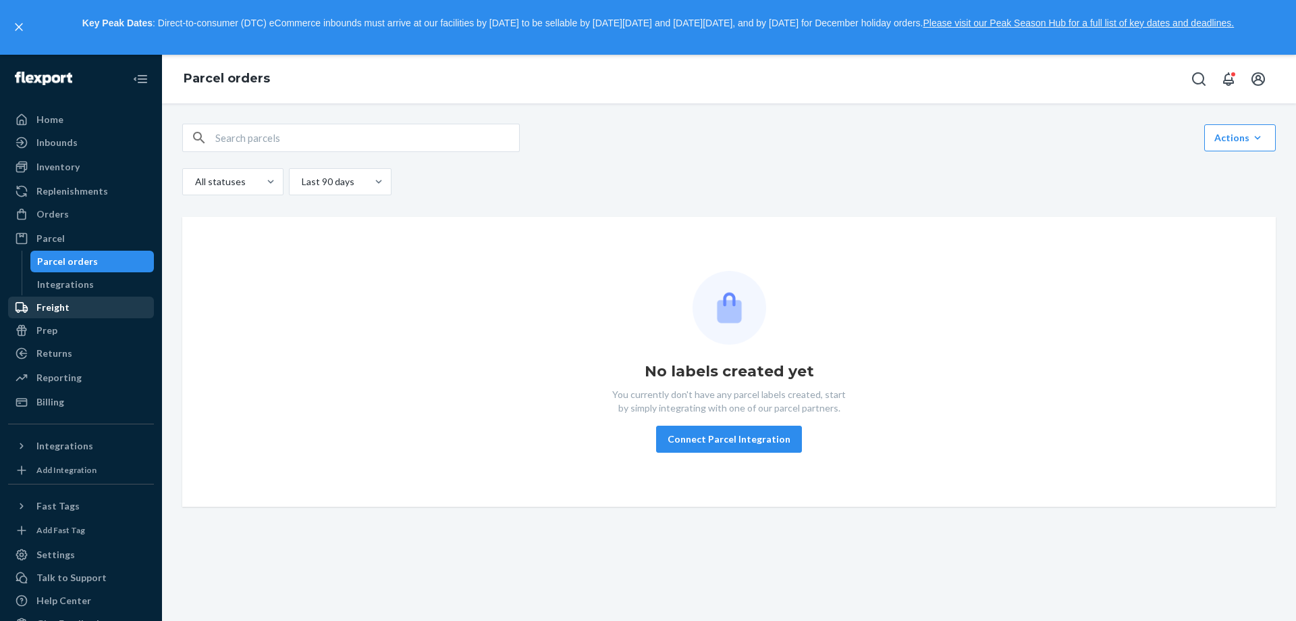
click at [85, 309] on div "Freight" at bounding box center [80, 307] width 143 height 19
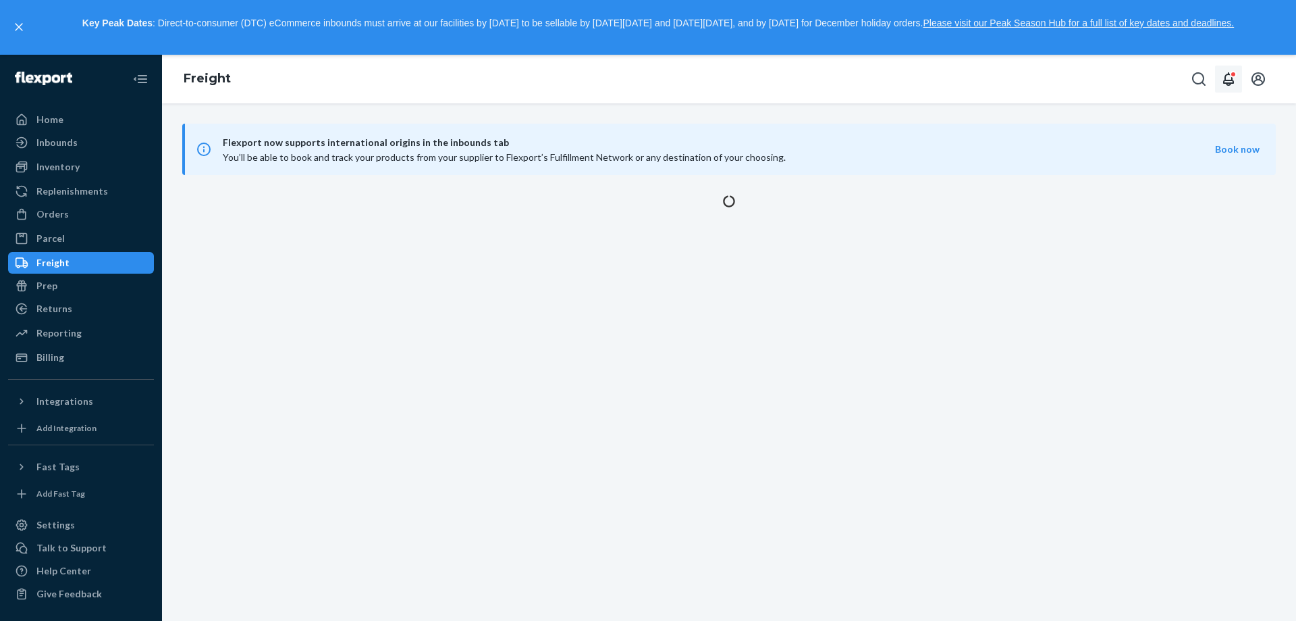
click at [1226, 87] on button "Open notifications" at bounding box center [1228, 78] width 27 height 27
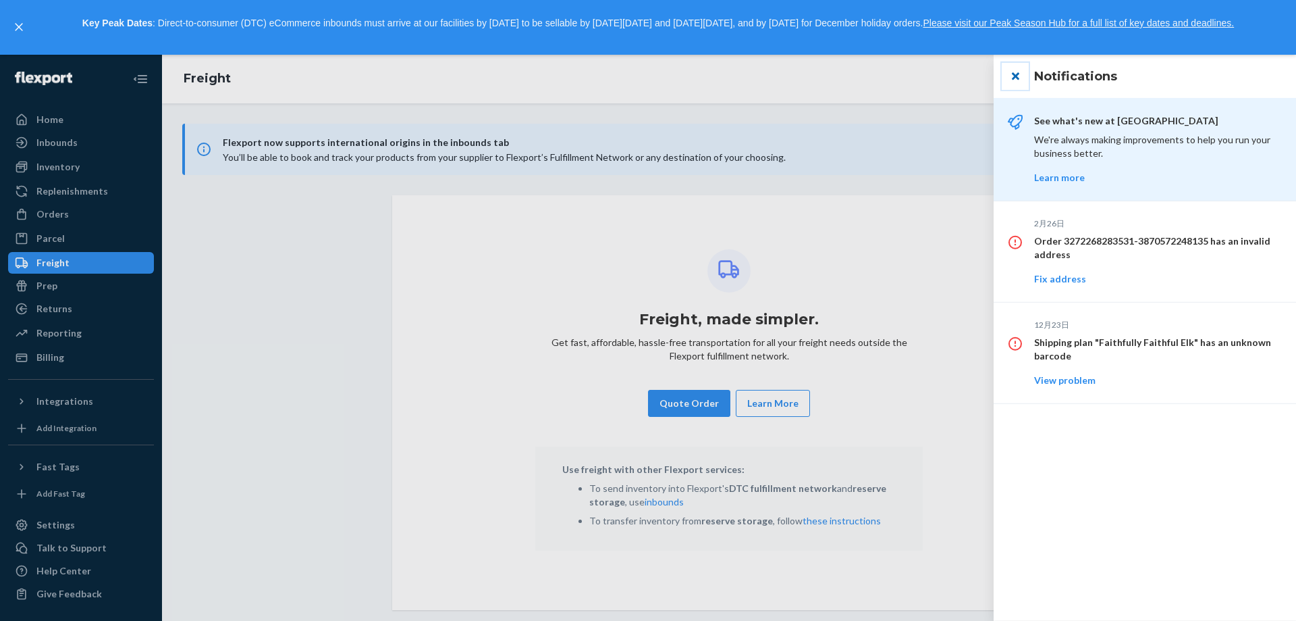
click at [1015, 76] on button "close" at bounding box center [1015, 76] width 27 height 27
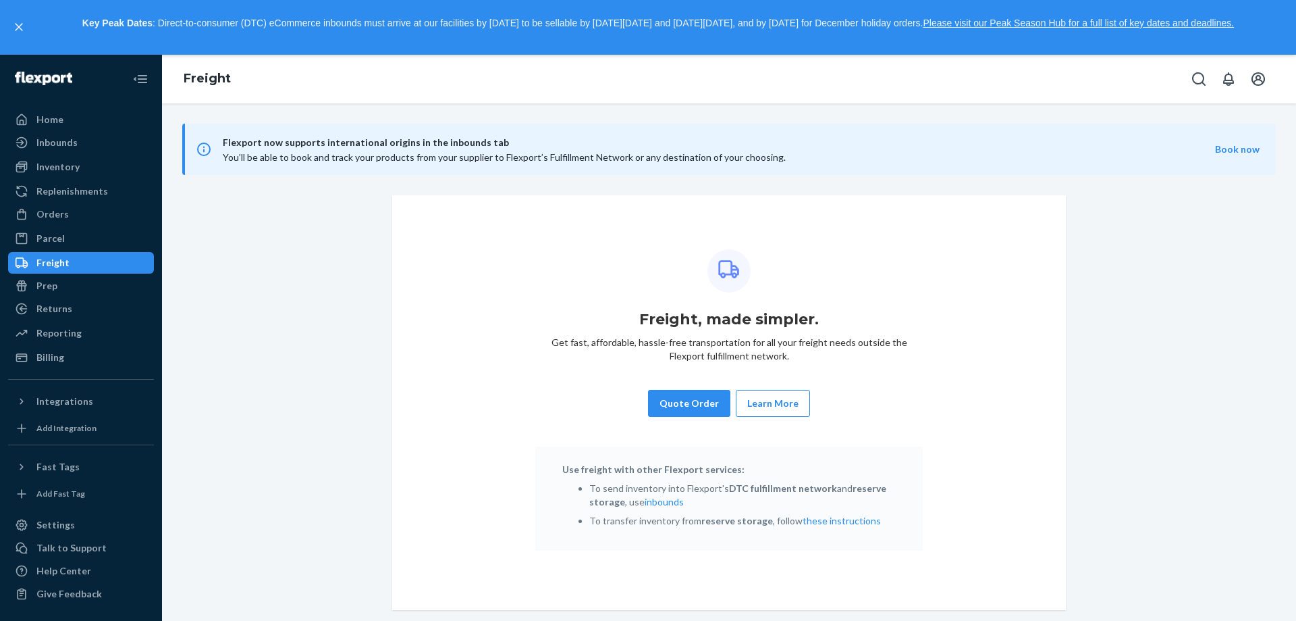
click at [1273, 87] on div at bounding box center [1230, 78] width 89 height 27
click at [1196, 83] on icon "Open Search Box" at bounding box center [1199, 79] width 14 height 14
click at [700, 97] on div "Freight" at bounding box center [729, 79] width 1134 height 49
click at [51, 360] on div "Billing" at bounding box center [50, 357] width 28 height 14
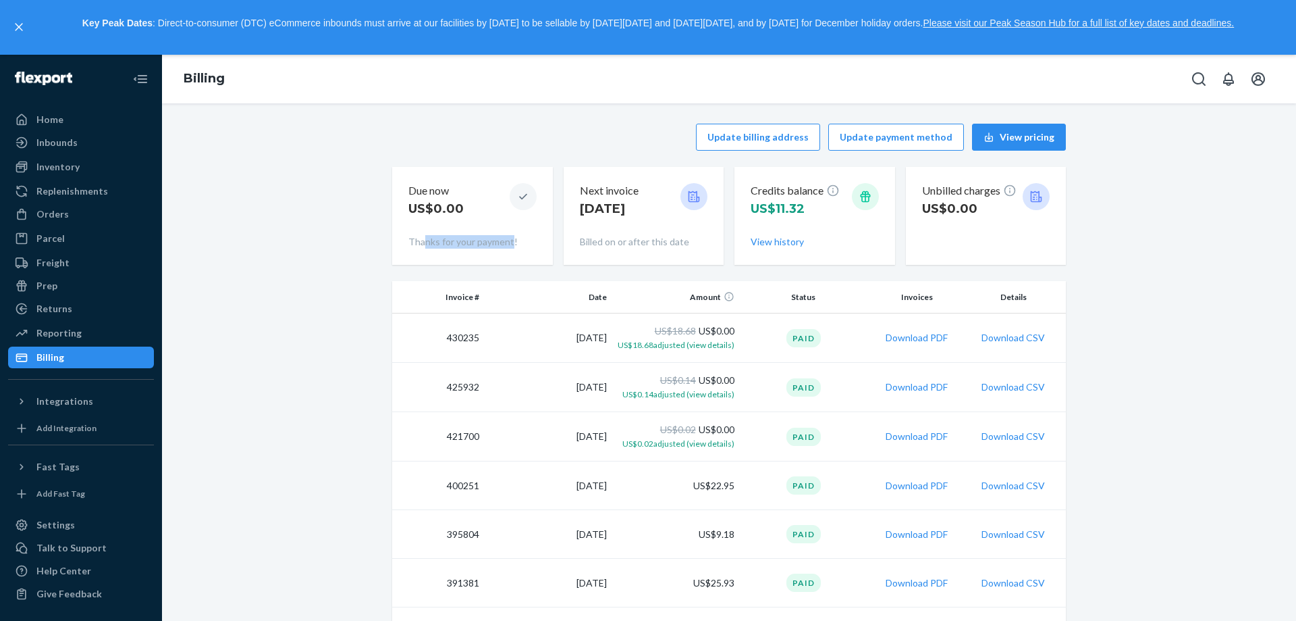
drag, startPoint x: 421, startPoint y: 243, endPoint x: 529, endPoint y: 244, distance: 107.4
click at [529, 244] on p "Thanks for your payment!" at bounding box center [472, 242] width 128 height 14
drag, startPoint x: 601, startPoint y: 246, endPoint x: 685, endPoint y: 248, distance: 83.7
click at [683, 248] on div "Next invoice [DATE] Billed on or after this date" at bounding box center [644, 216] width 128 height 76
click at [685, 248] on div "Next invoice [DATE] Billed on or after this date" at bounding box center [644, 216] width 128 height 76
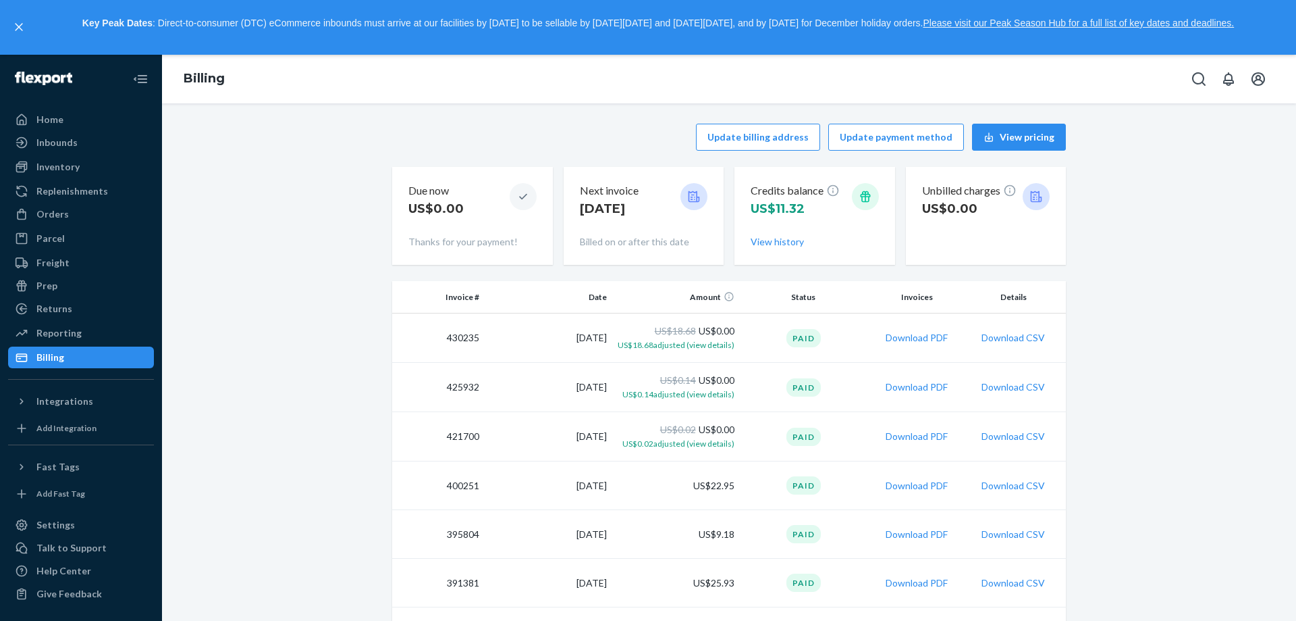
click at [1032, 196] on icon at bounding box center [1037, 197] width 14 height 14
click at [860, 196] on icon at bounding box center [865, 195] width 10 height 11
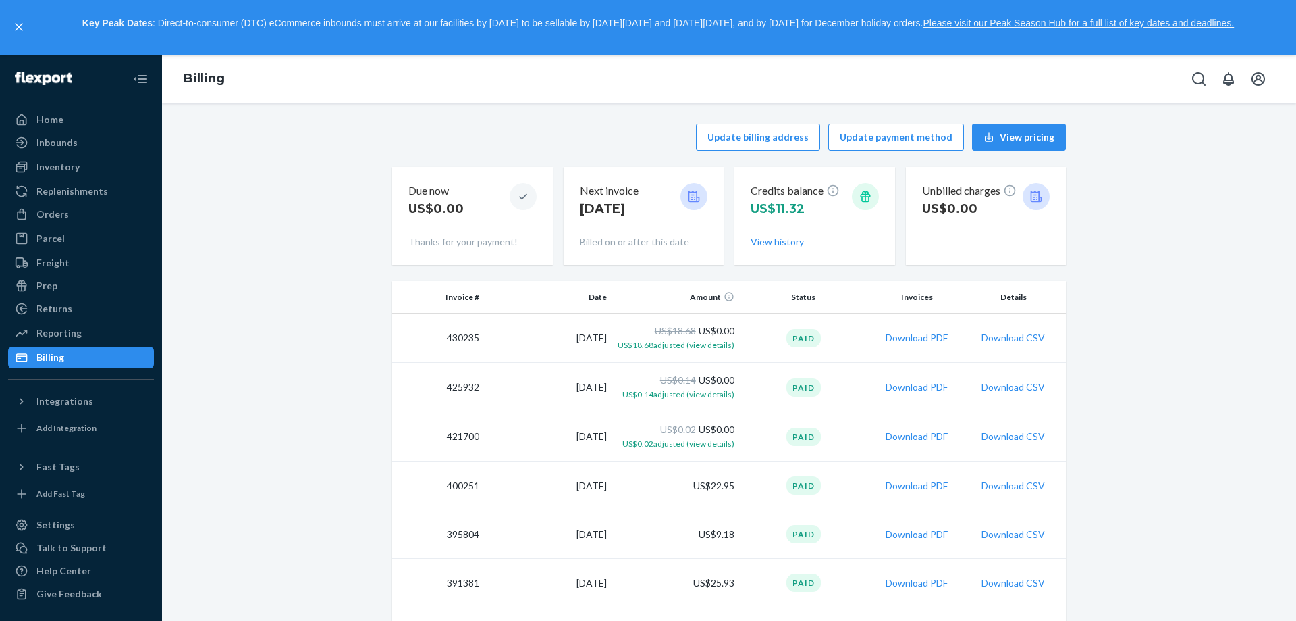
click at [845, 230] on div "Credits balance US$11.32 View history" at bounding box center [815, 216] width 128 height 76
click at [689, 197] on icon at bounding box center [694, 195] width 11 height 11
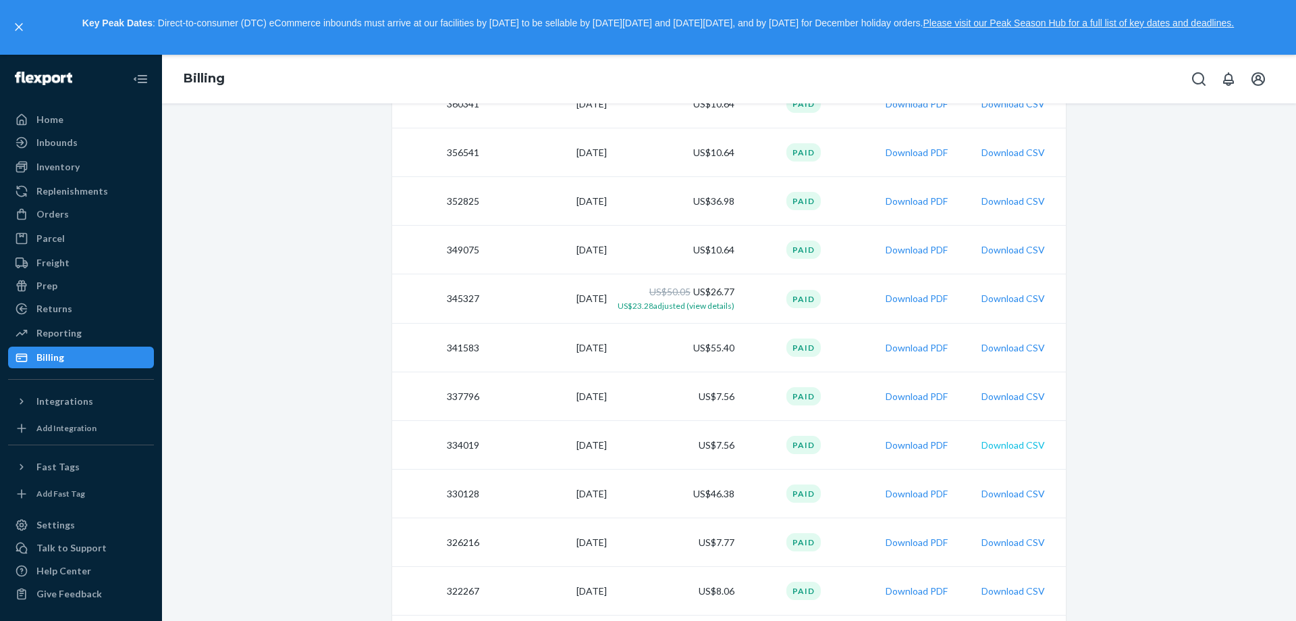
scroll to position [978, 0]
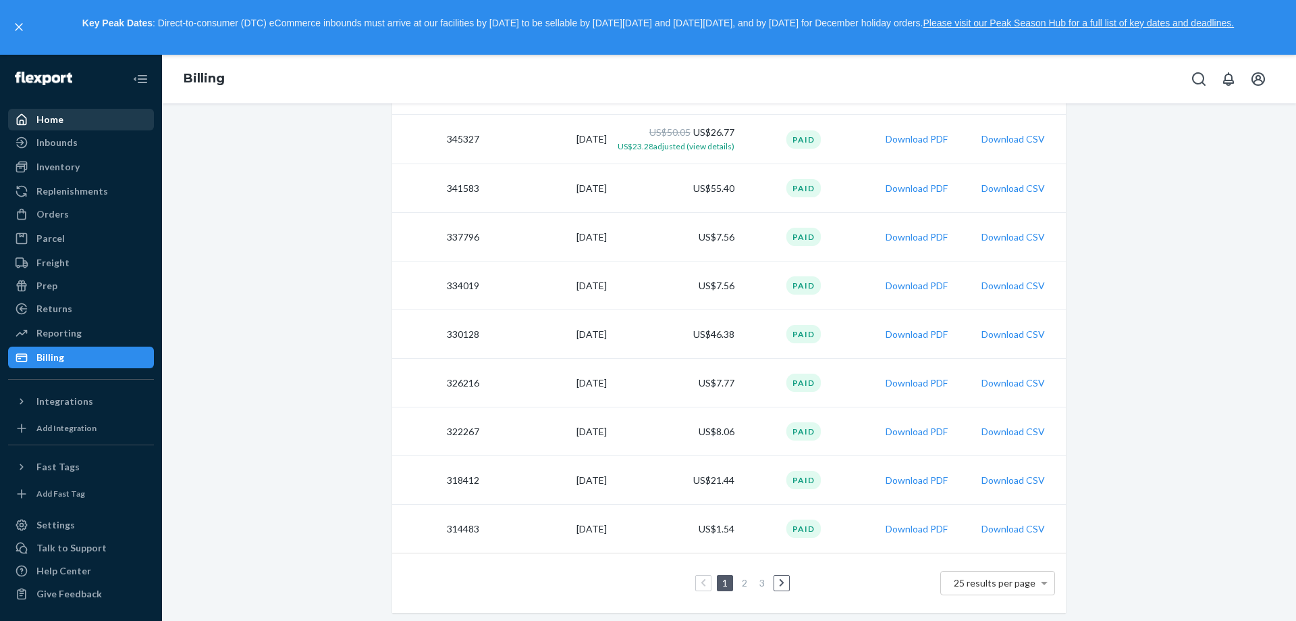
click at [68, 120] on div "Home" at bounding box center [80, 119] width 143 height 19
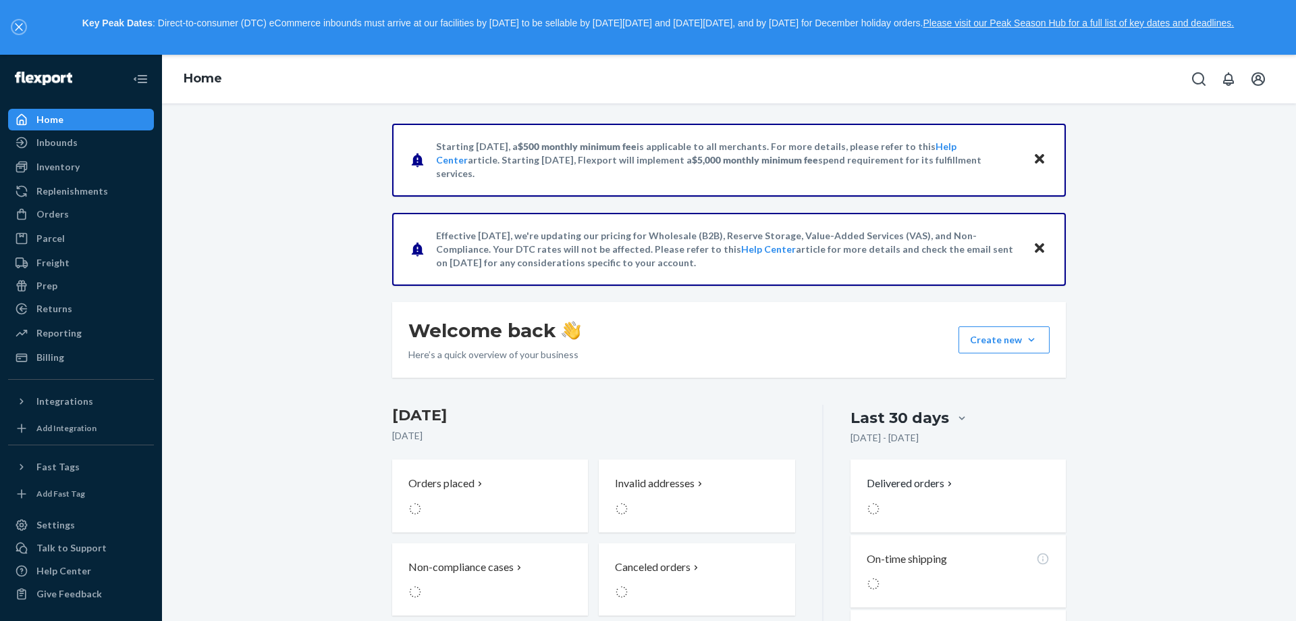
click at [20, 23] on icon "close," at bounding box center [19, 27] width 8 height 8
